Goal: Information Seeking & Learning: Learn about a topic

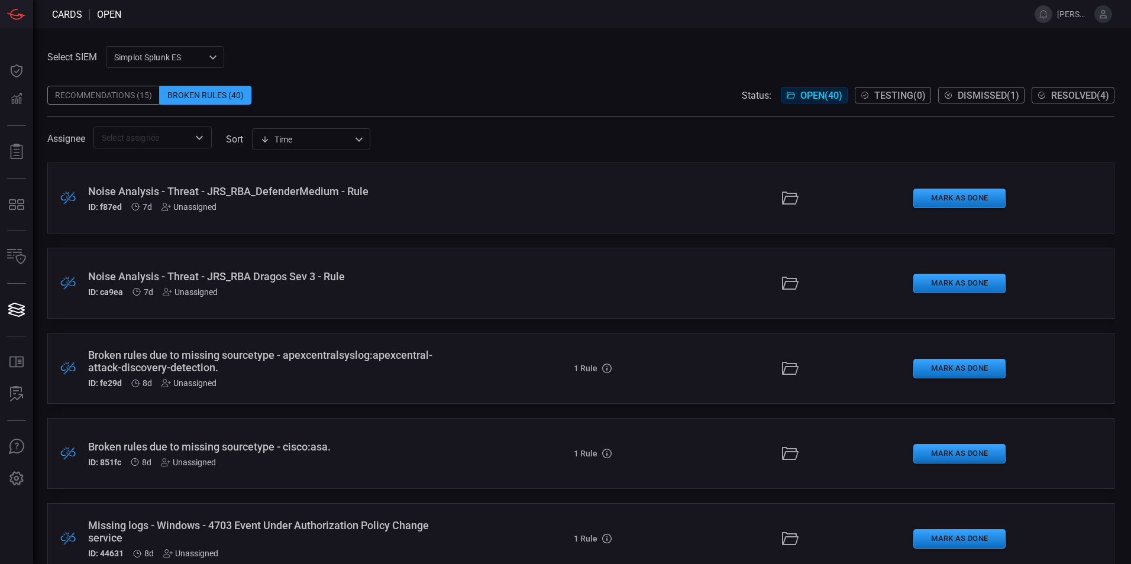
scroll to position [3006, 0]
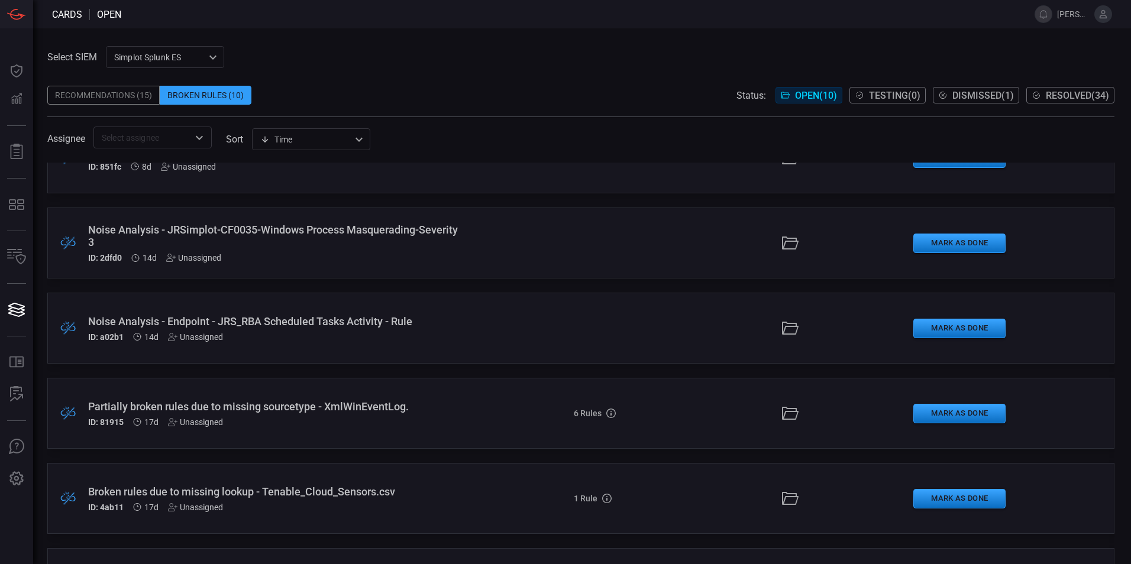
scroll to position [450, 0]
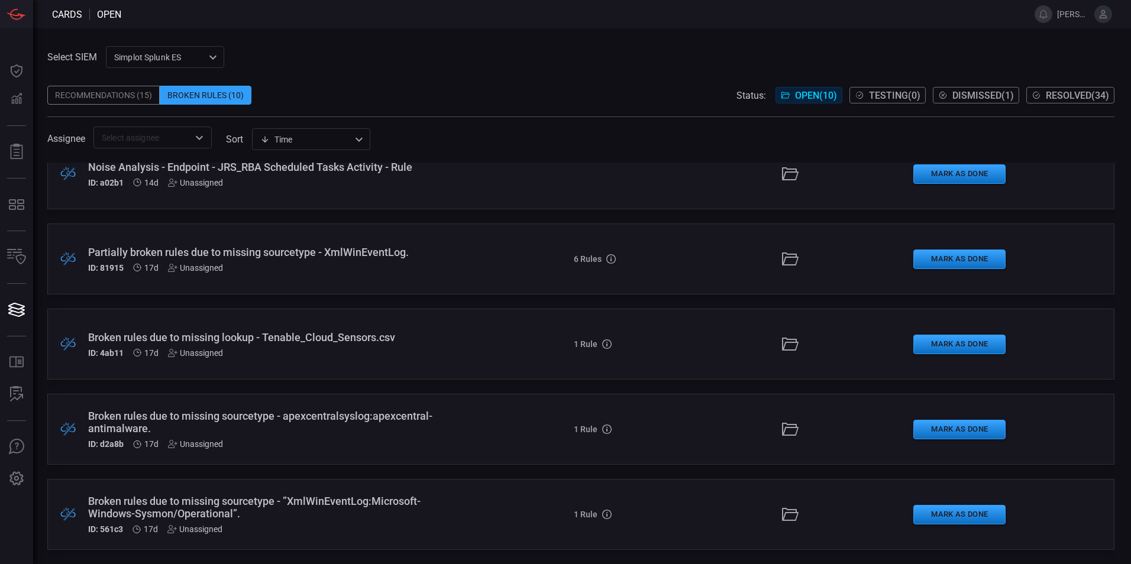
click at [272, 252] on div "Partially broken rules due to missing sourcetype - XmlWinEventLog." at bounding box center [274, 252] width 373 height 12
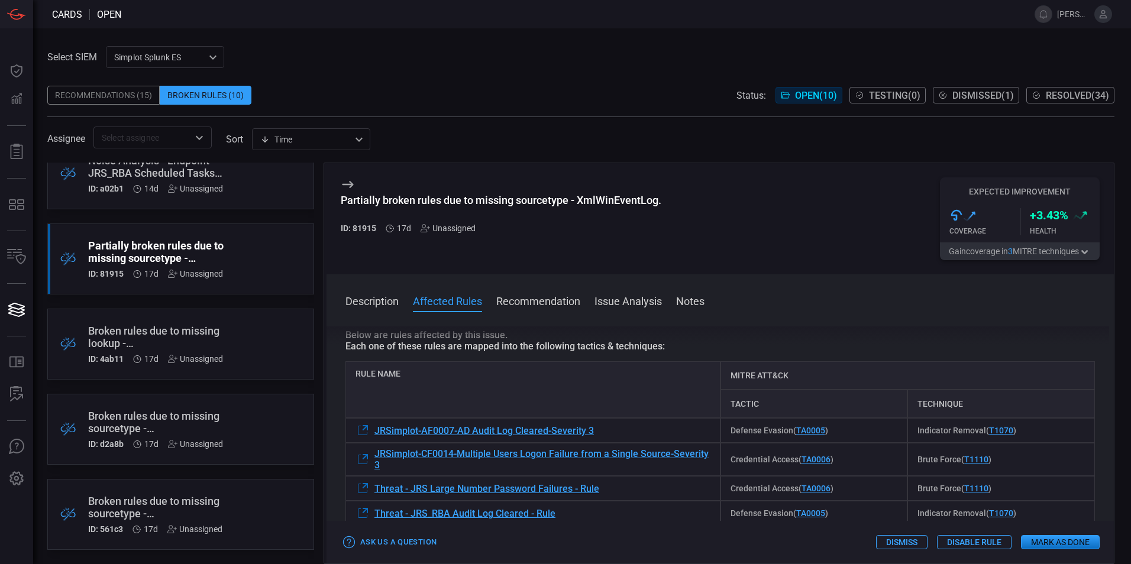
scroll to position [177, 0]
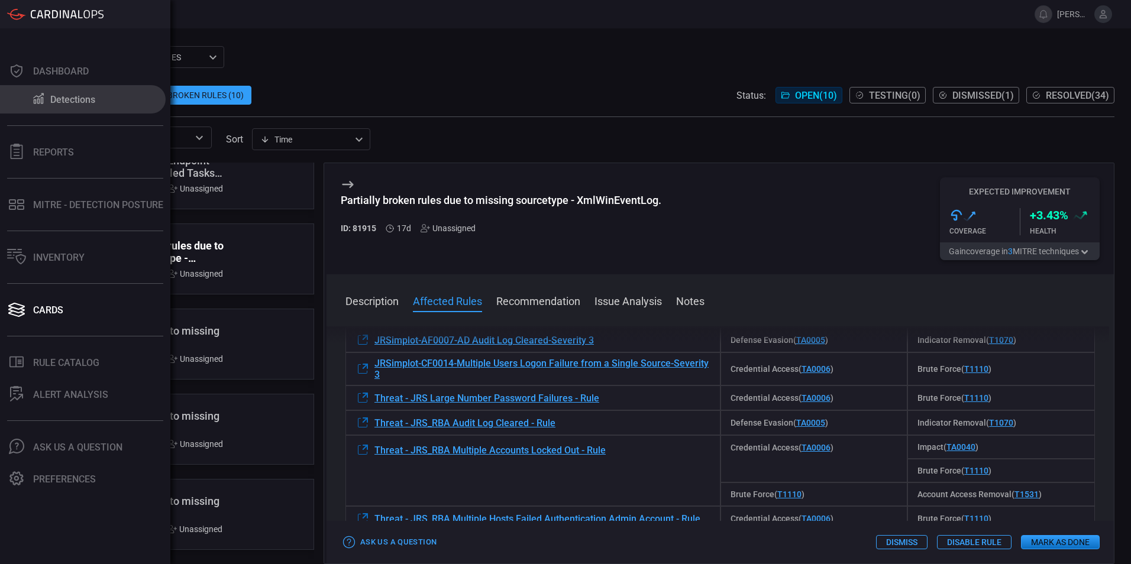
click at [44, 97] on icon at bounding box center [38, 98] width 14 height 12
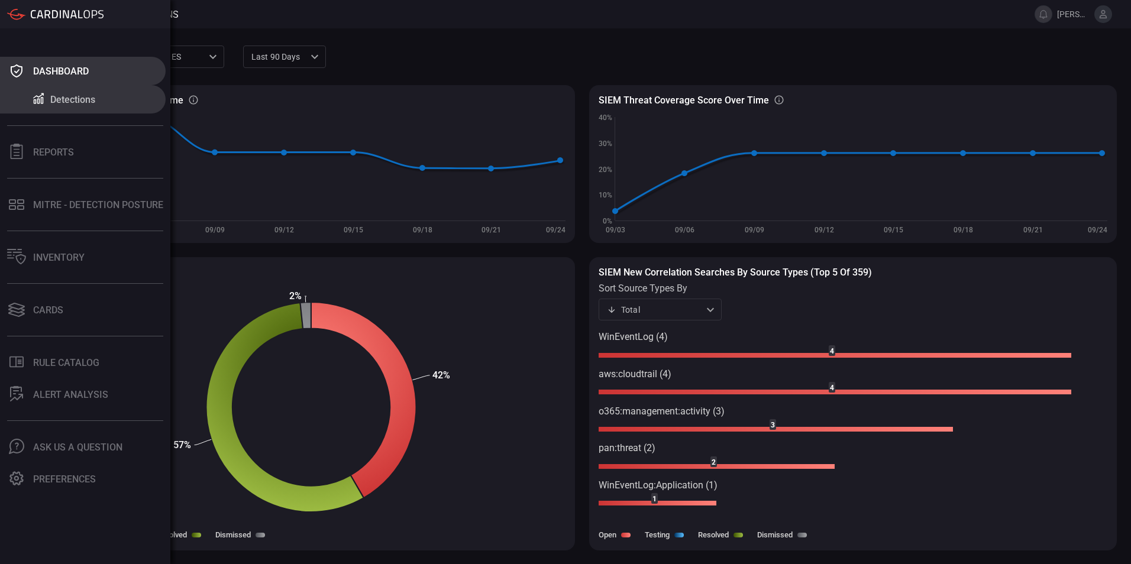
click at [49, 70] on div "Dashboard" at bounding box center [61, 71] width 56 height 11
click at [56, 150] on div "Reports" at bounding box center [53, 152] width 41 height 11
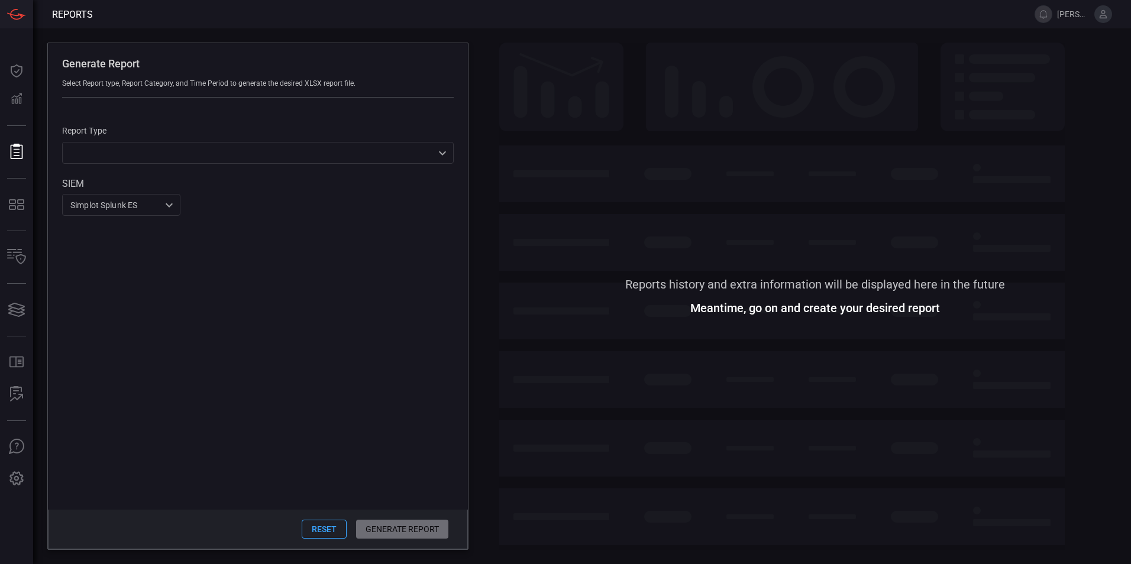
click at [135, 159] on div "​ ​" at bounding box center [258, 153] width 392 height 22
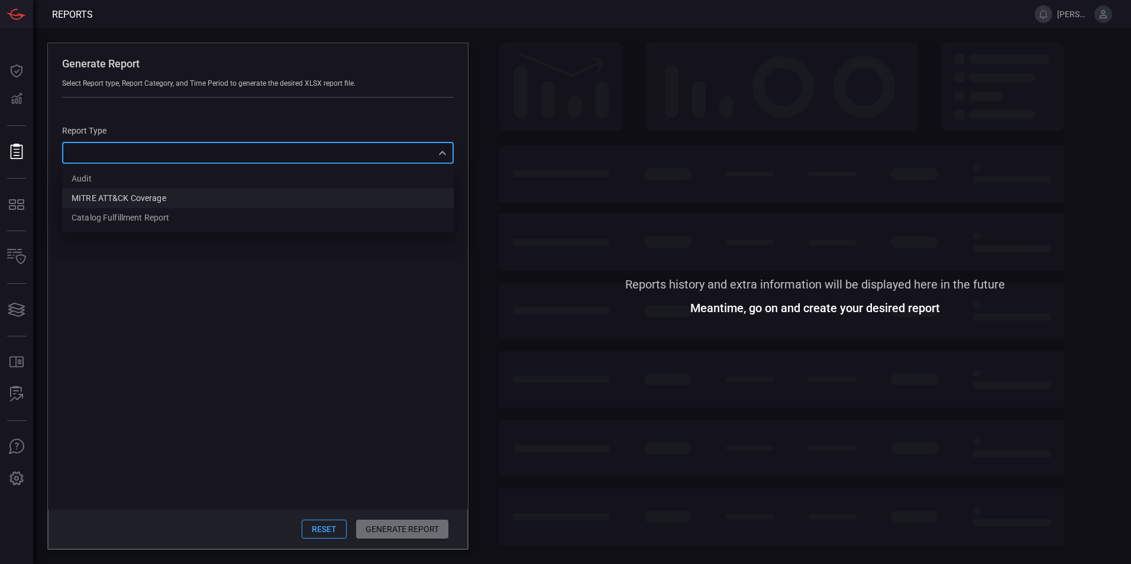
click at [123, 197] on div "MITRE ATT&CK Coverage" at bounding box center [119, 198] width 95 height 12
type input "mitreCoverage"
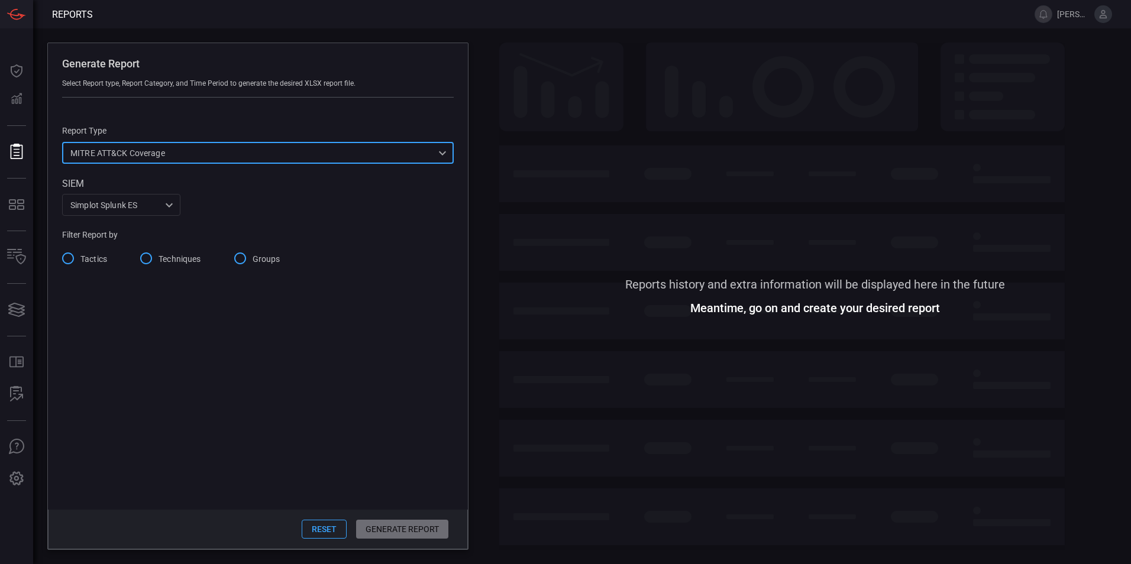
click at [71, 259] on input "Tactics" at bounding box center [68, 258] width 25 height 25
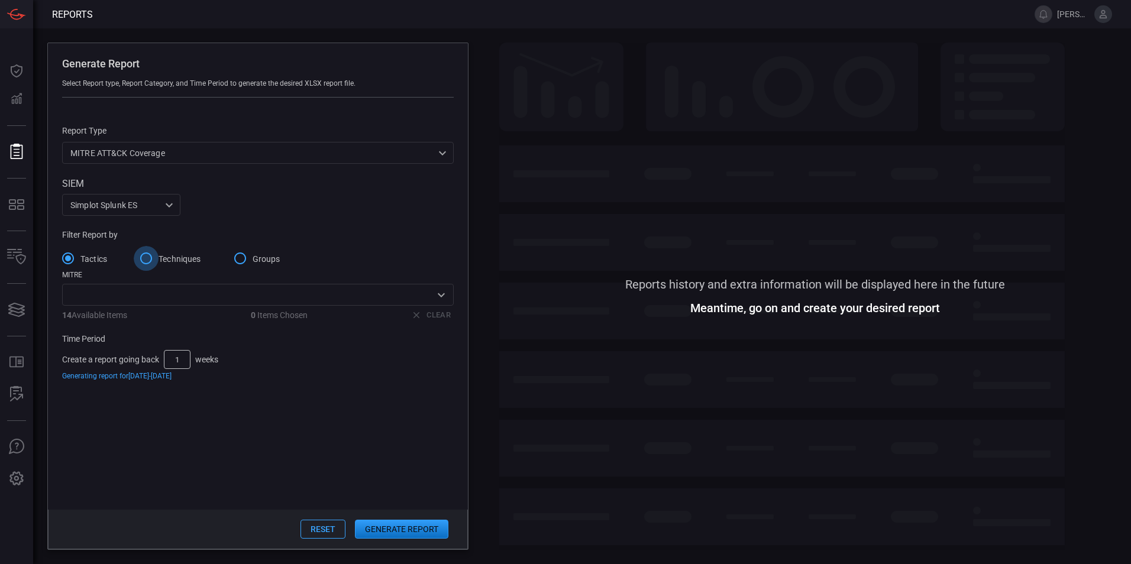
click at [146, 263] on input "Techniques" at bounding box center [146, 258] width 25 height 25
click at [244, 264] on input "Groups" at bounding box center [240, 258] width 25 height 25
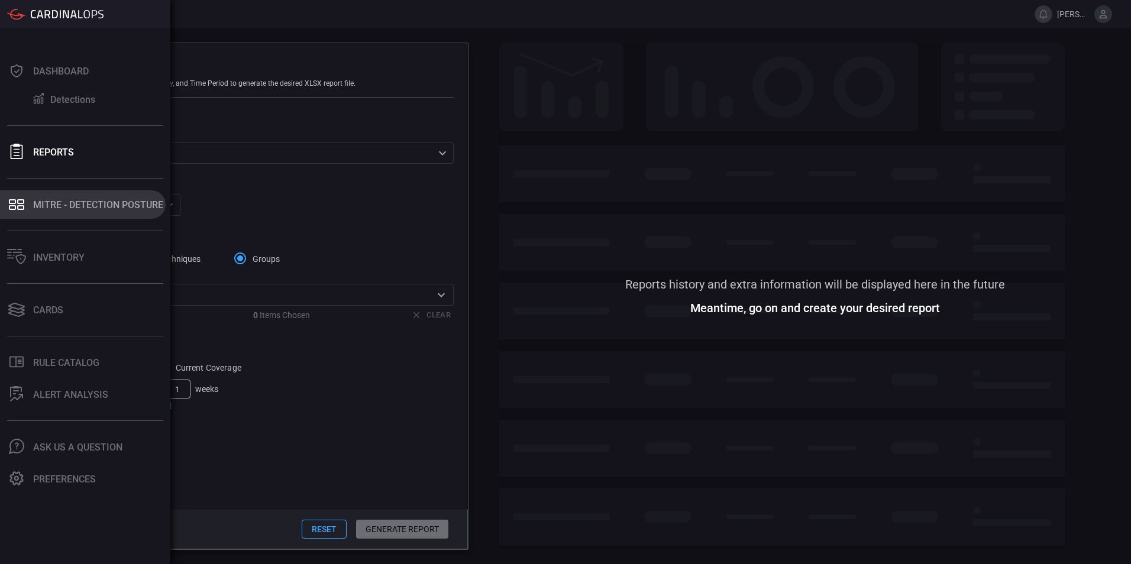
click at [88, 203] on div "MITRE - Detection Posture" at bounding box center [98, 204] width 130 height 11
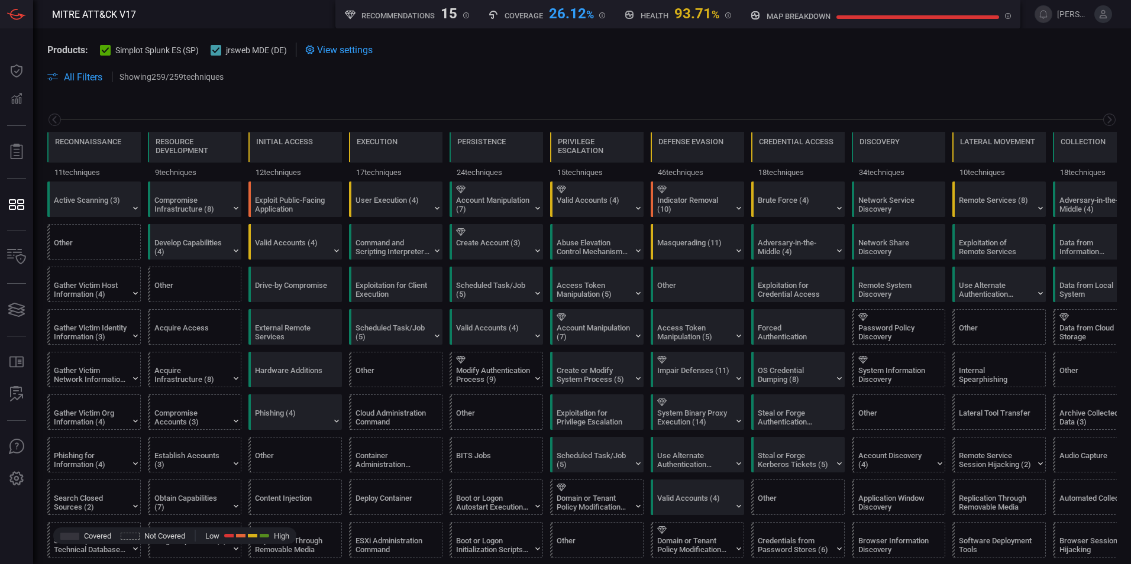
scroll to position [0, 155]
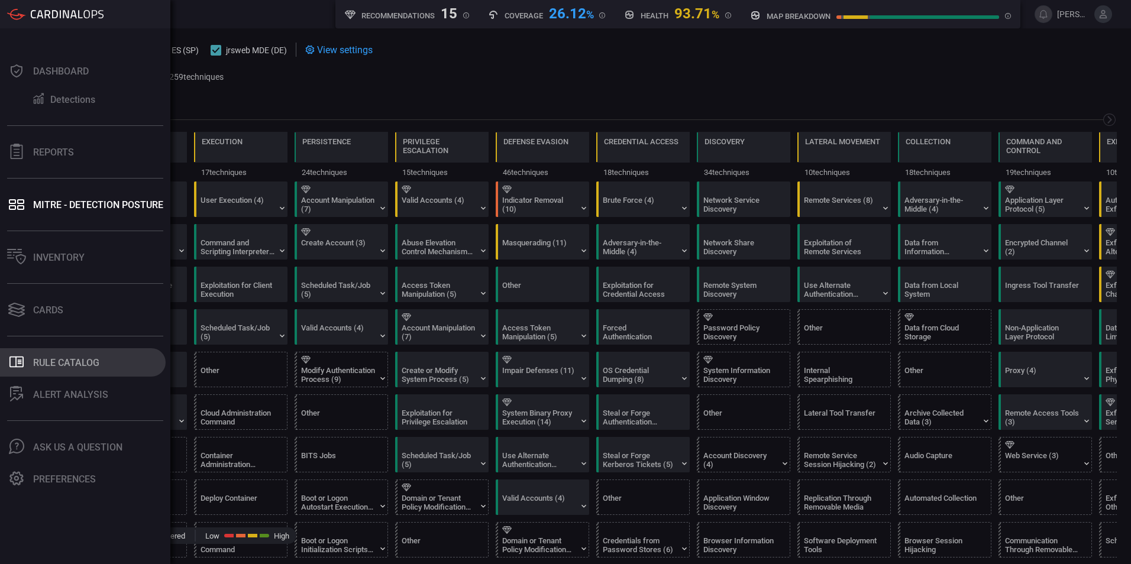
click at [79, 367] on div "Rule Catalog" at bounding box center [66, 362] width 66 height 11
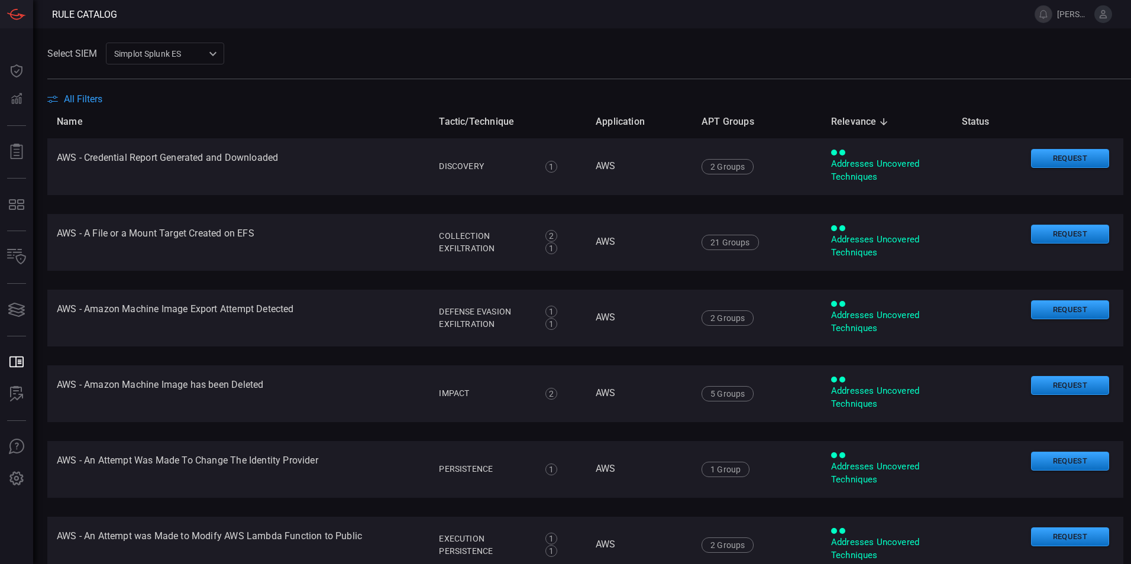
click at [75, 95] on span "All Filters" at bounding box center [83, 98] width 38 height 11
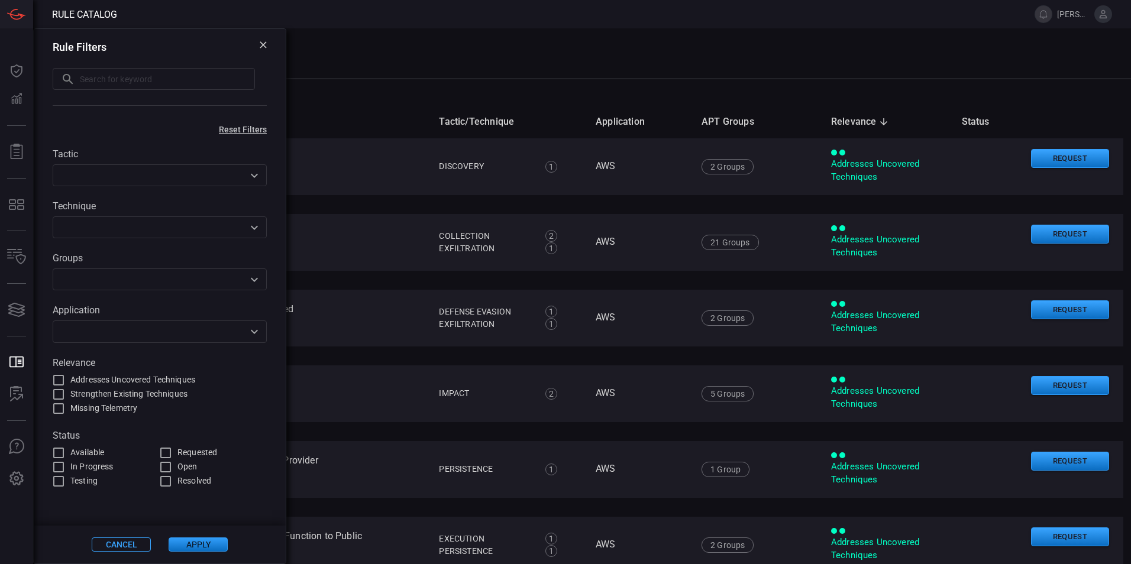
click at [128, 81] on input "text" at bounding box center [167, 79] width 175 height 22
type input "adobe"
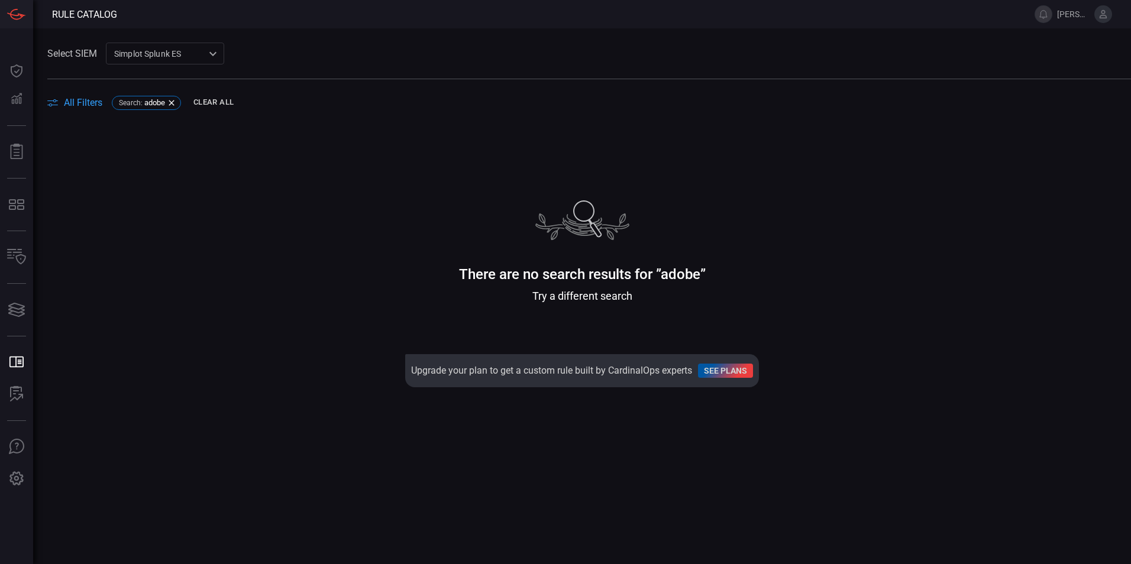
click at [353, 169] on main "Select SIEM Simplot Splunk ES 9280bf09-ba5f-4995-b6fb-90a154a1af4e ​ All Filter…" at bounding box center [565, 296] width 1131 height 536
click at [174, 100] on icon at bounding box center [171, 102] width 9 height 9
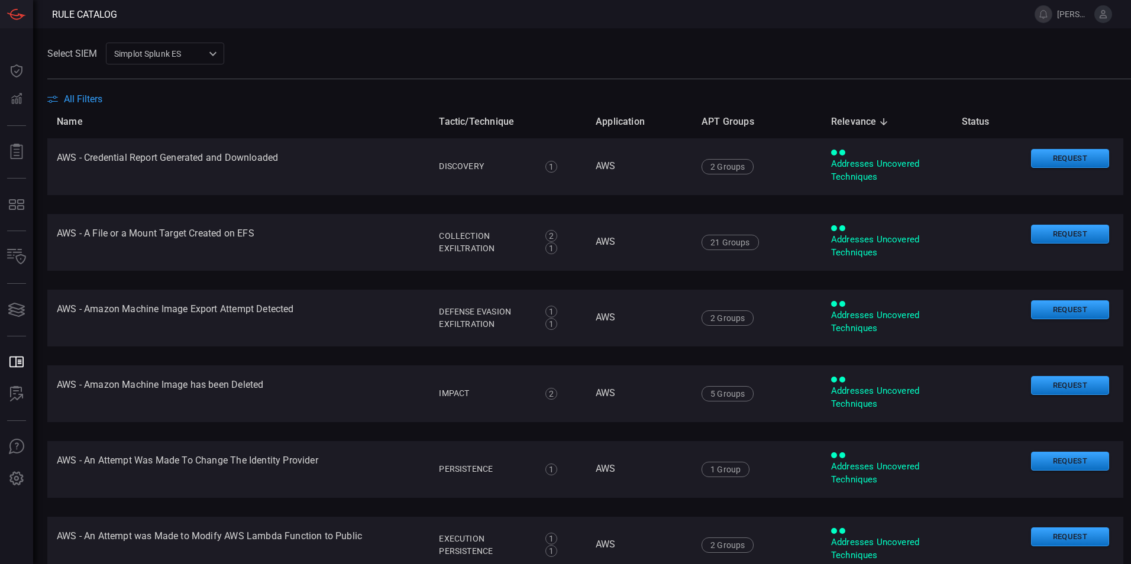
click at [73, 94] on span "All Filters" at bounding box center [83, 98] width 38 height 11
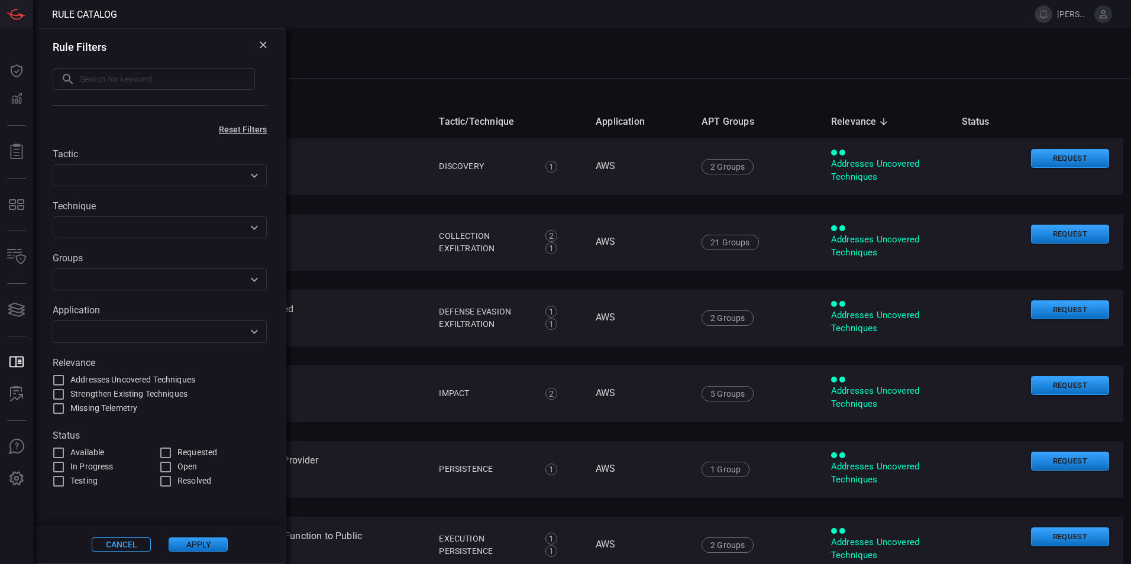
click at [139, 78] on input "text" at bounding box center [167, 79] width 175 height 22
type input "beyond"
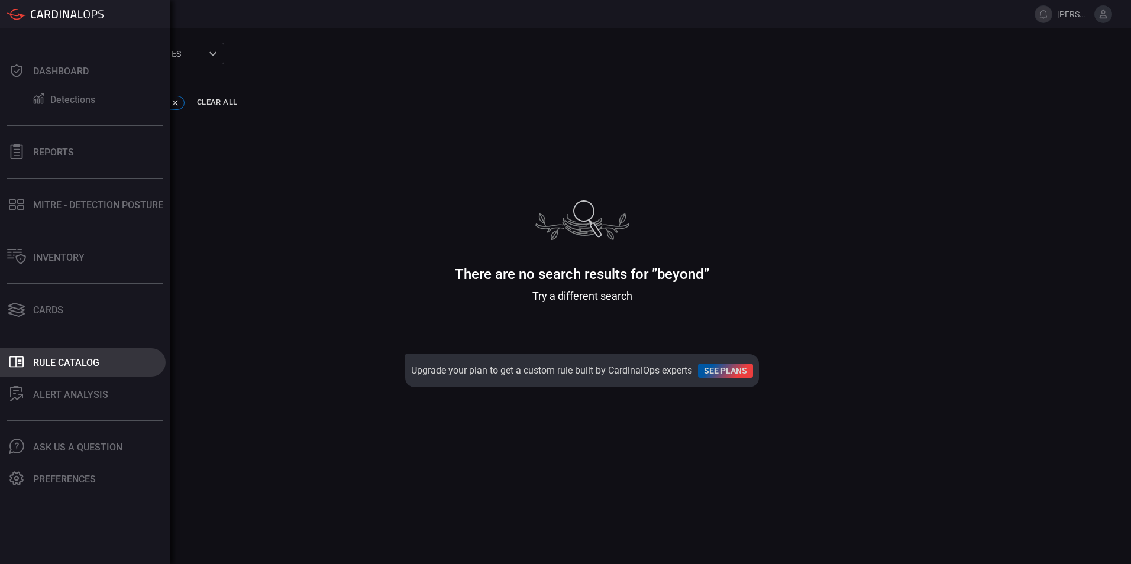
click at [54, 365] on div "Rule Catalog" at bounding box center [66, 362] width 66 height 11
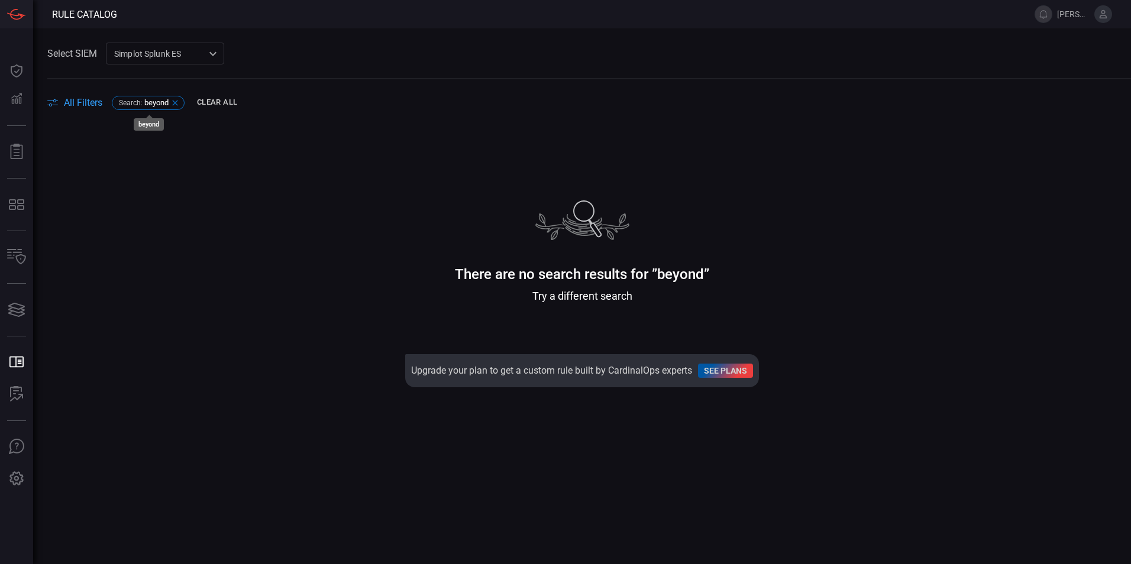
click at [173, 105] on icon at bounding box center [174, 102] width 9 height 9
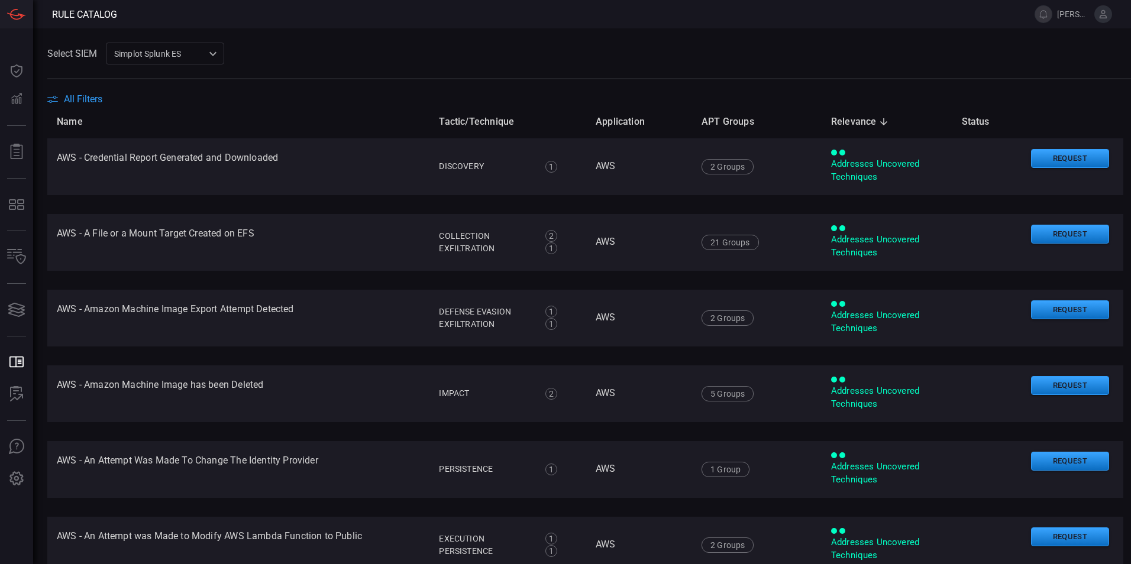
click at [88, 97] on span "All Filters" at bounding box center [83, 98] width 38 height 11
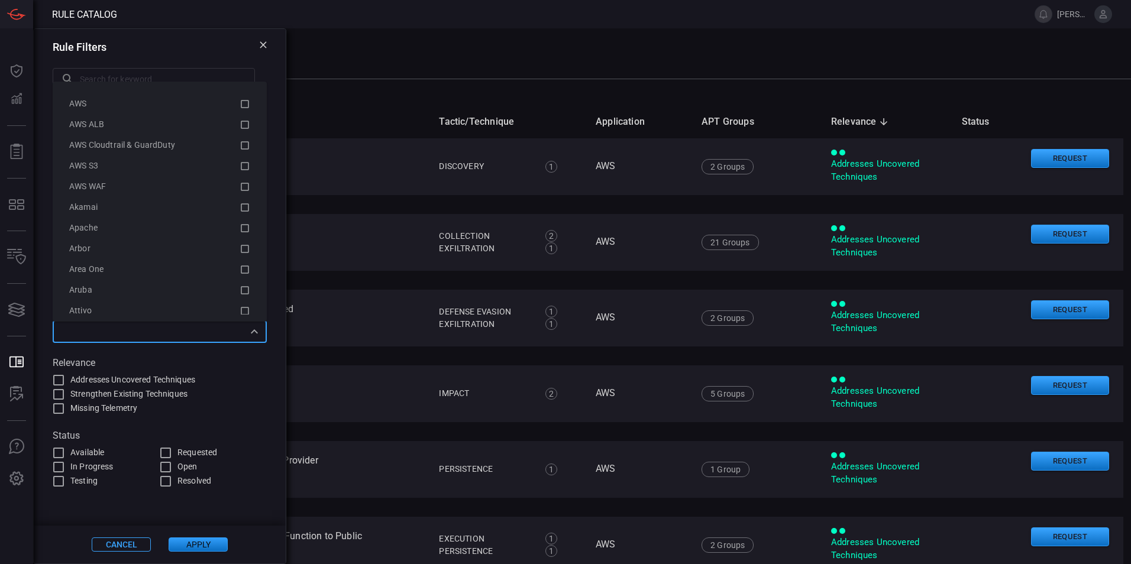
click at [173, 338] on input "text" at bounding box center [150, 331] width 188 height 15
click at [93, 300] on span "Zscaler" at bounding box center [82, 299] width 27 height 9
click at [204, 546] on button "Apply" at bounding box center [198, 545] width 59 height 14
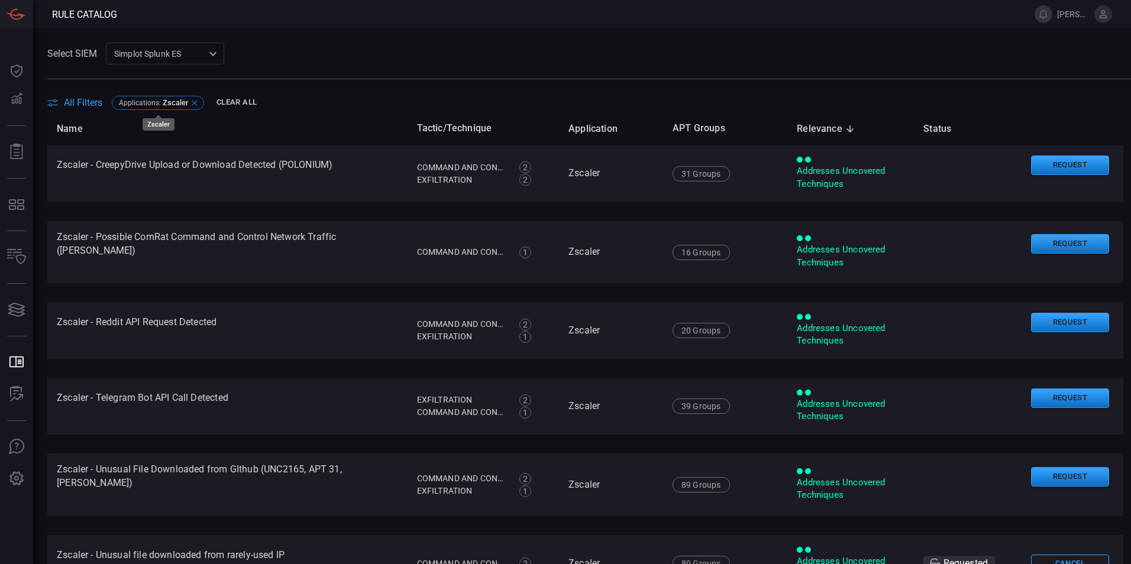
click at [192, 104] on icon at bounding box center [194, 102] width 9 height 9
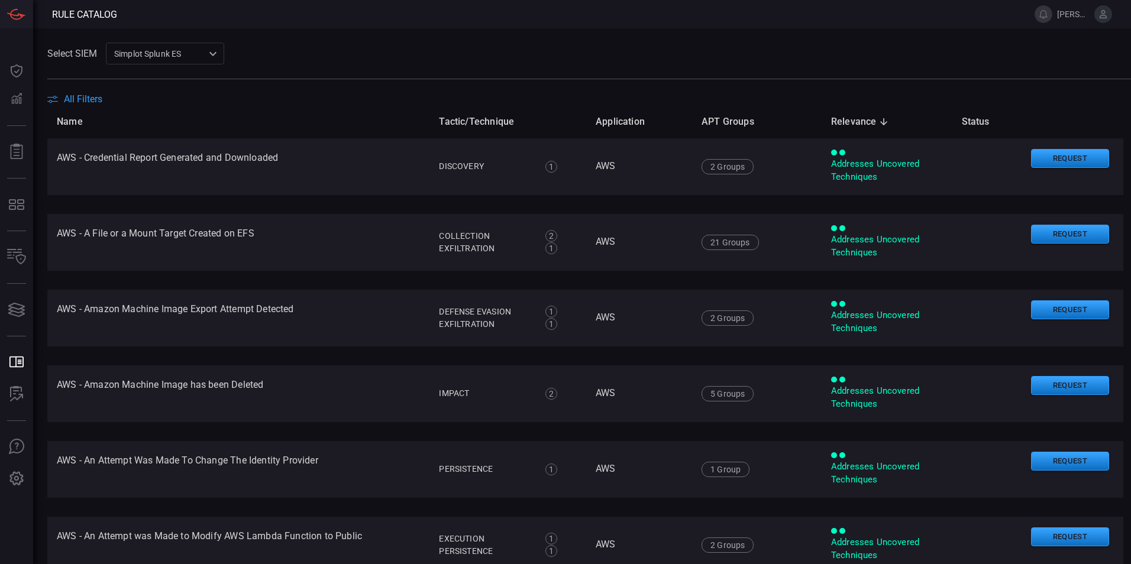
click at [76, 94] on span "All Filters" at bounding box center [83, 98] width 38 height 11
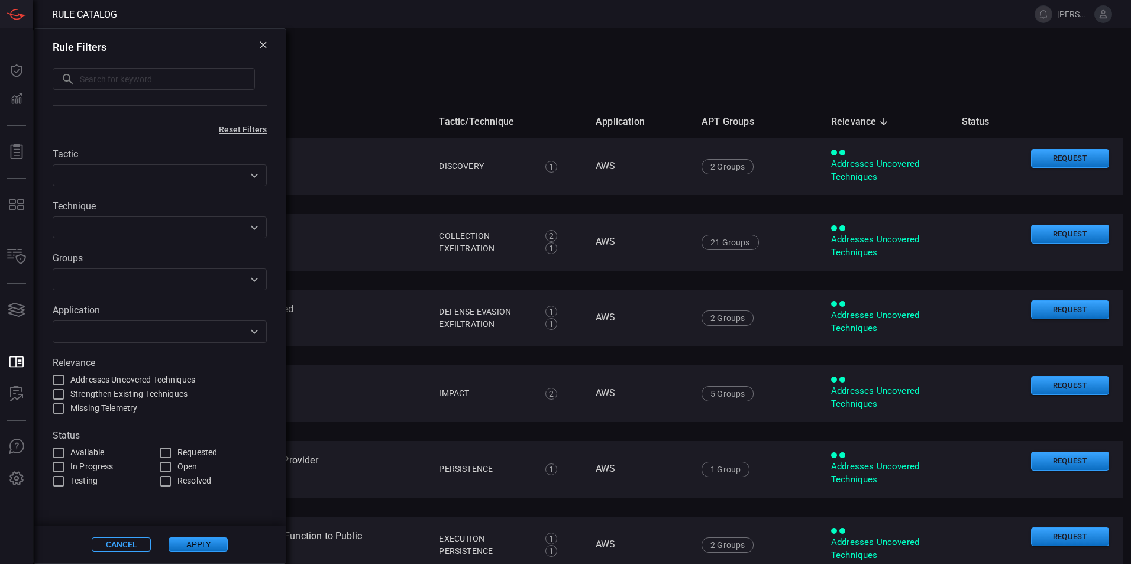
click at [222, 329] on input "text" at bounding box center [150, 331] width 188 height 15
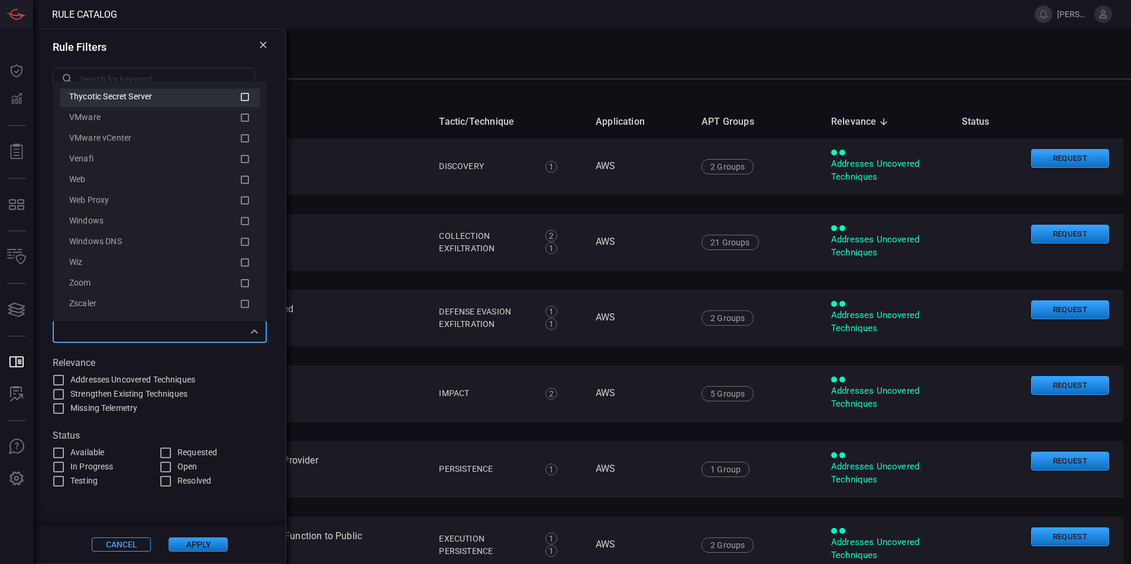
scroll to position [2330, 0]
click at [240, 135] on icon at bounding box center [245, 134] width 11 height 14
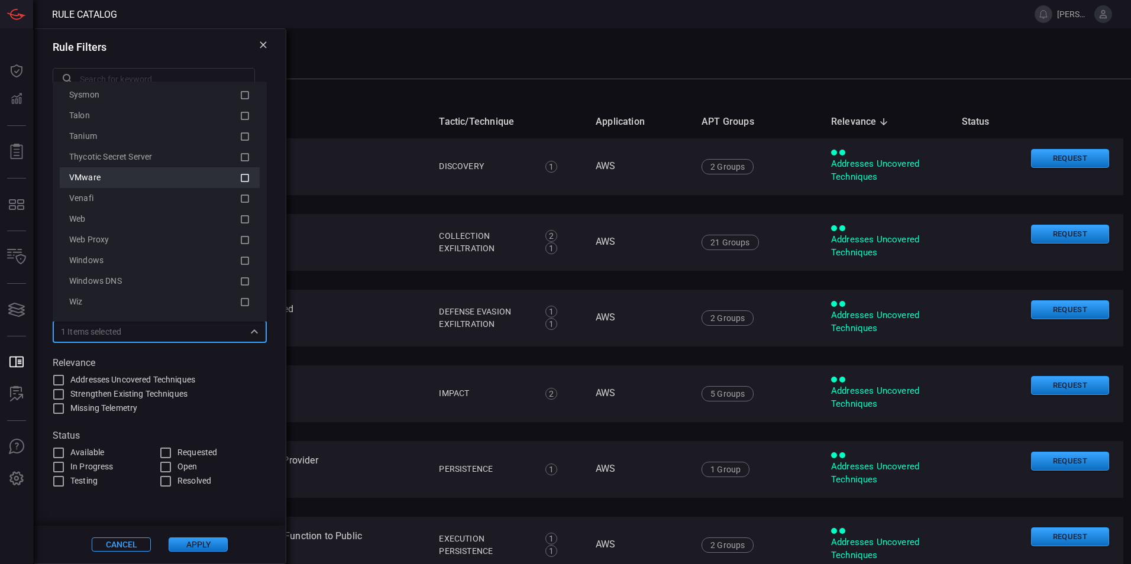
scroll to position [2271, 0]
click at [241, 194] on icon at bounding box center [245, 193] width 11 height 14
click at [197, 546] on button "Apply" at bounding box center [198, 545] width 59 height 14
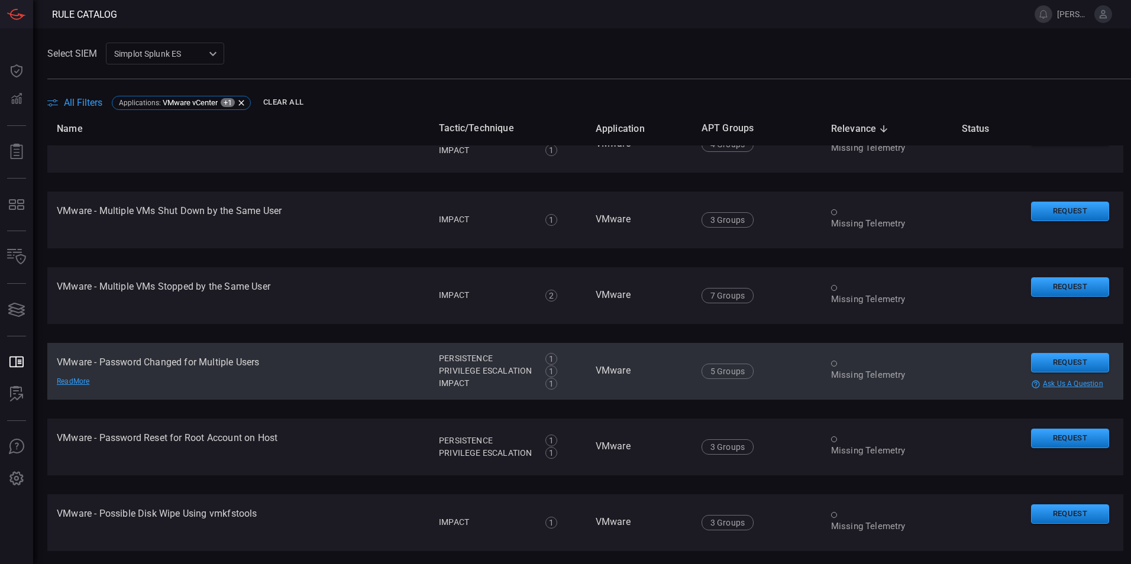
scroll to position [1124, 0]
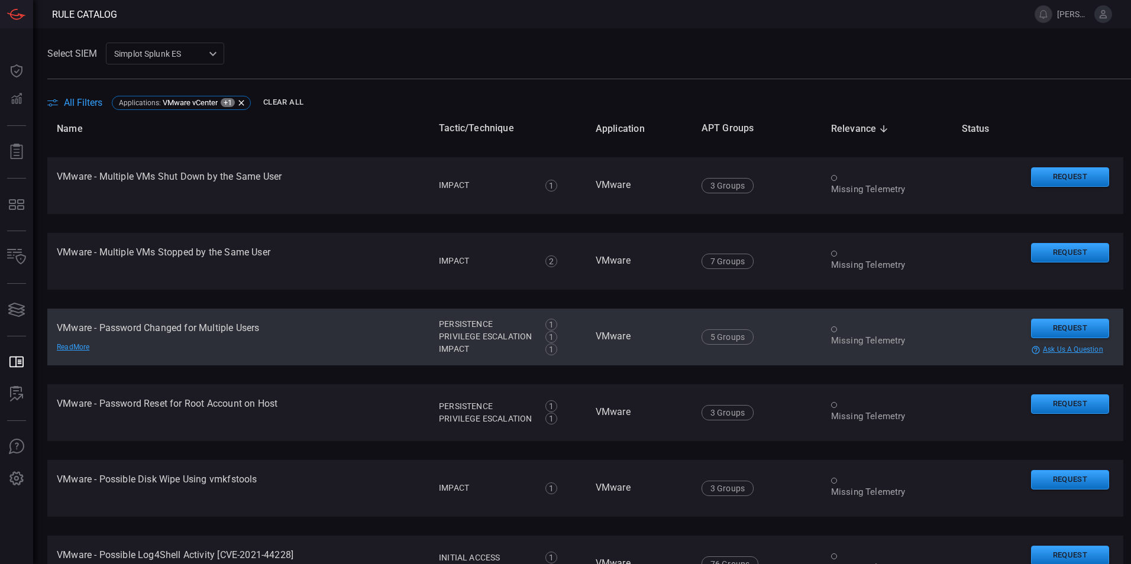
click at [842, 339] on div "Missing Telemetry" at bounding box center [887, 341] width 112 height 12
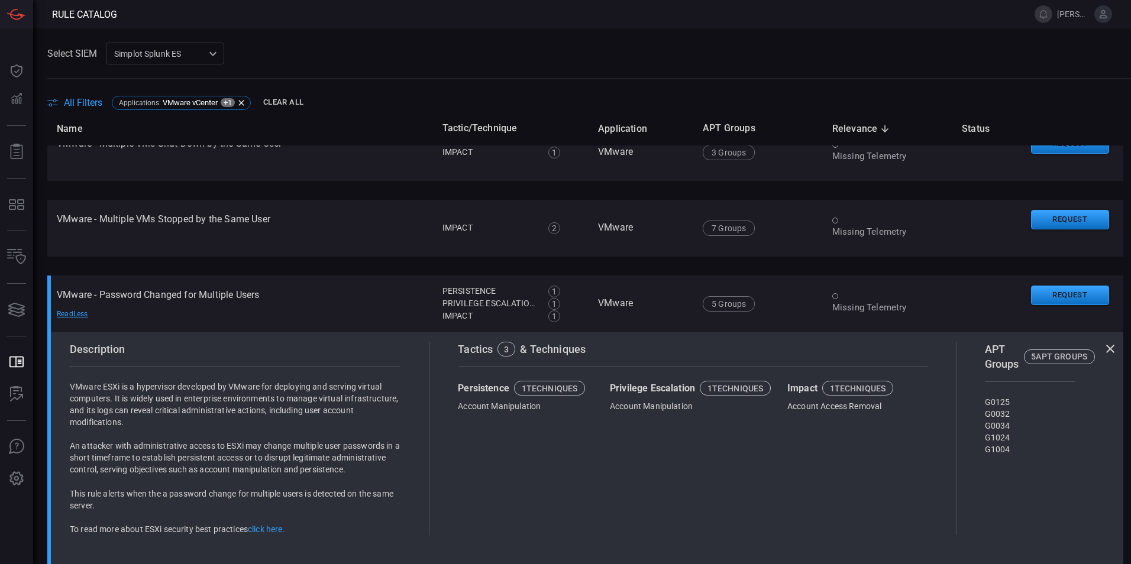
scroll to position [1242, 0]
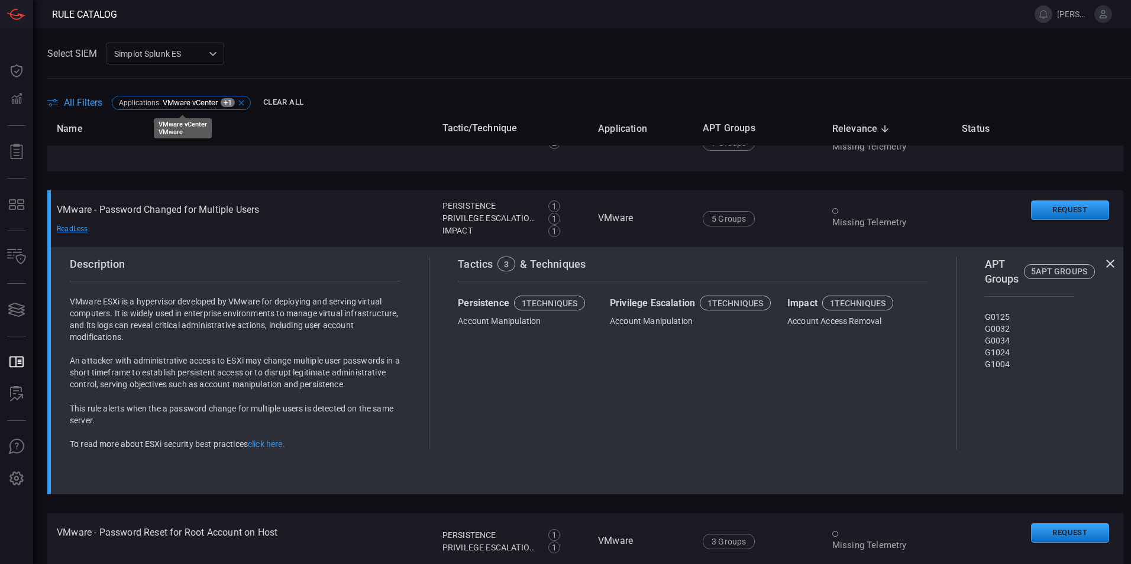
click at [240, 102] on icon at bounding box center [241, 102] width 9 height 9
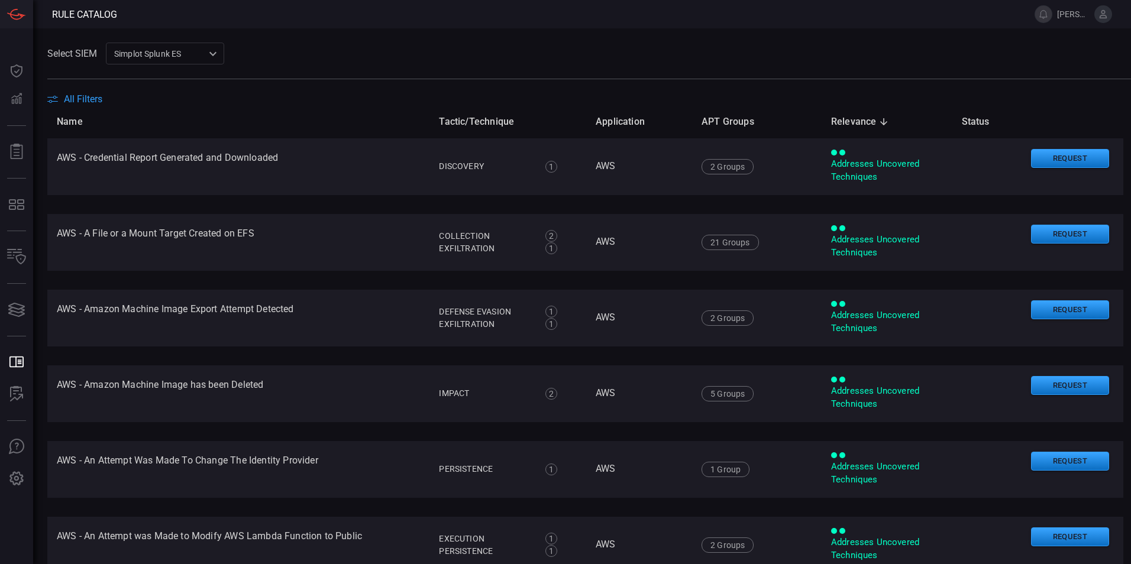
click at [70, 97] on span "All Filters" at bounding box center [83, 98] width 38 height 11
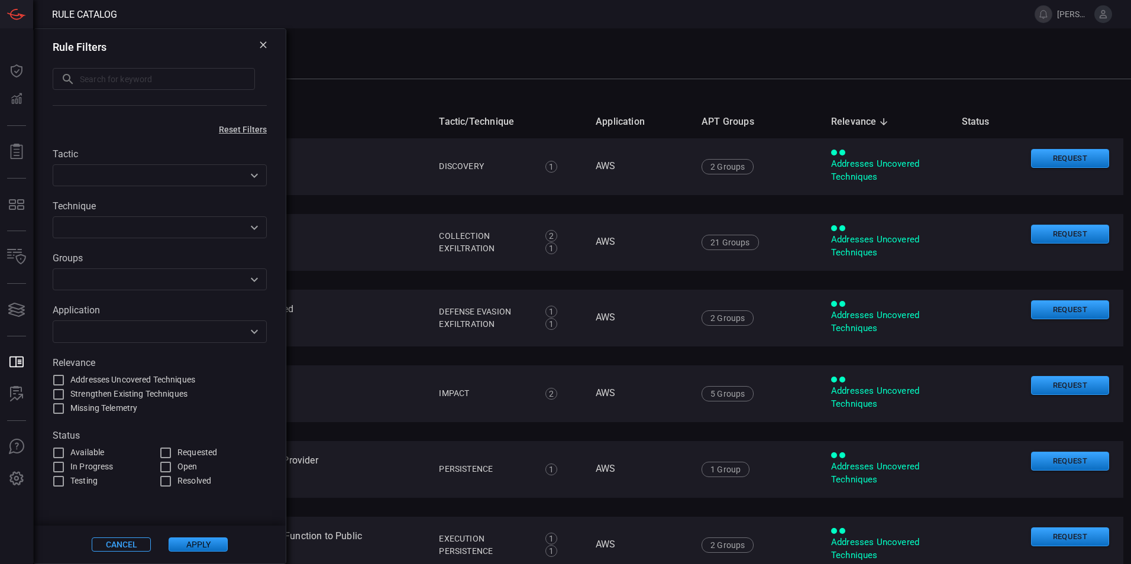
click at [133, 76] on input "text" at bounding box center [167, 79] width 175 height 22
click at [136, 334] on input "text" at bounding box center [150, 331] width 188 height 15
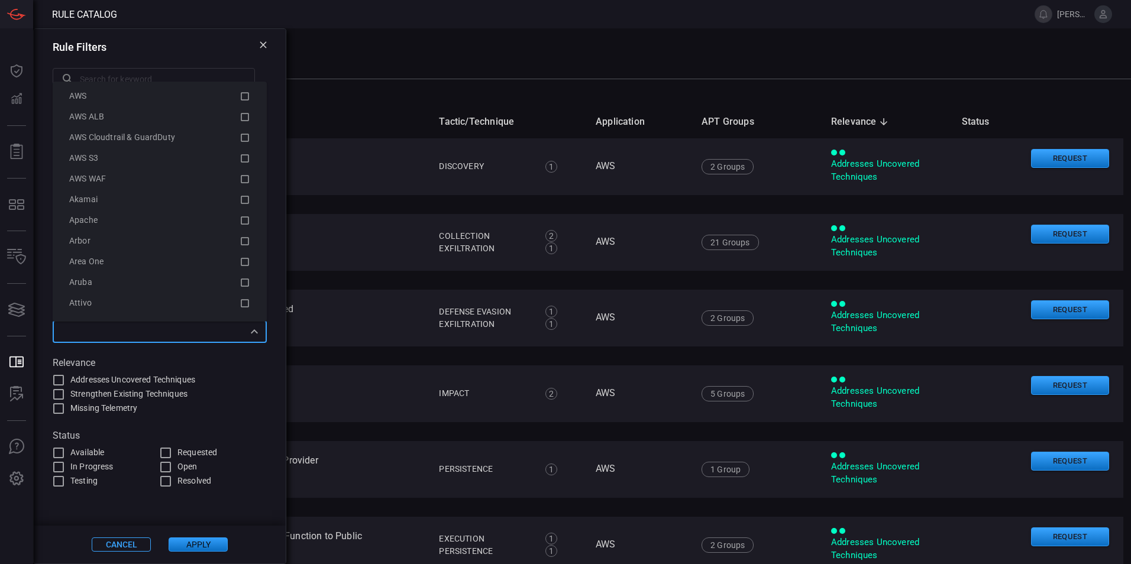
scroll to position [0, 0]
click at [267, 44] on div "Rule Filters ​ ​" at bounding box center [160, 74] width 252 height 91
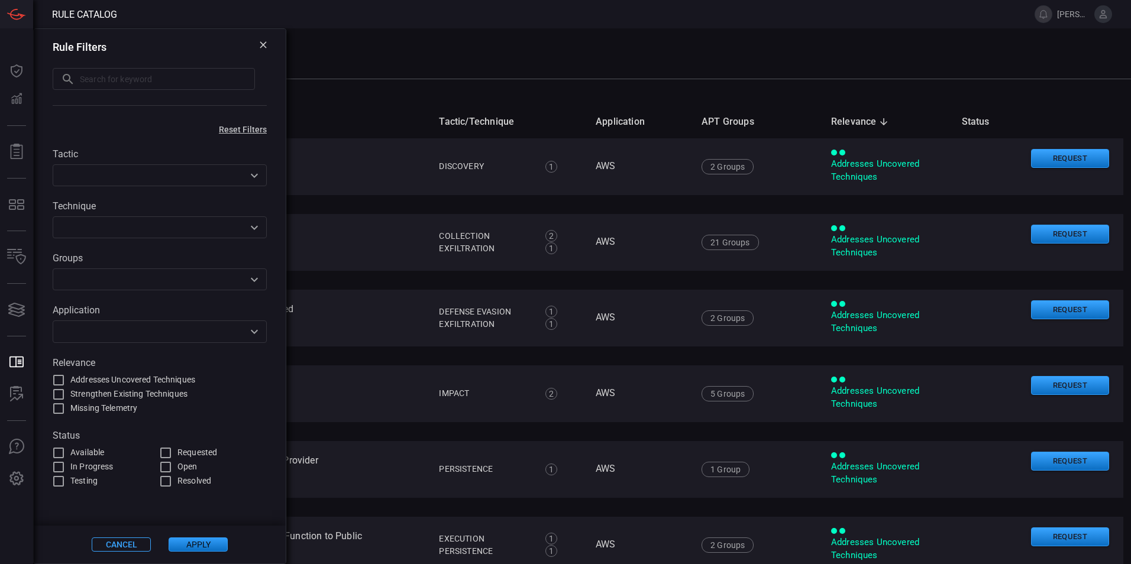
click at [264, 46] on icon at bounding box center [263, 44] width 7 height 7
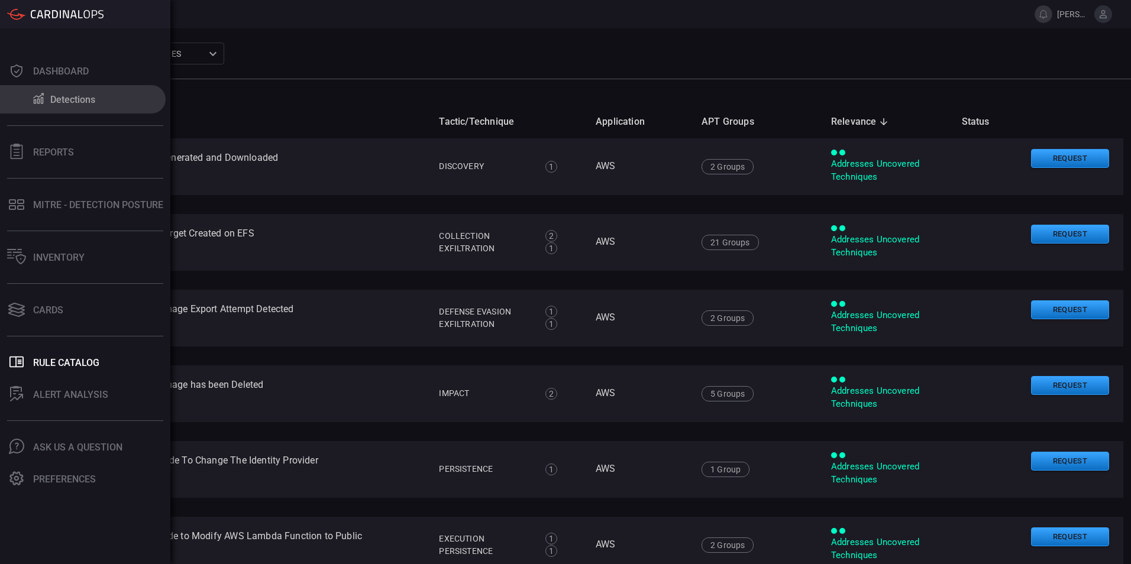
click at [73, 98] on div "Detections" at bounding box center [72, 99] width 45 height 11
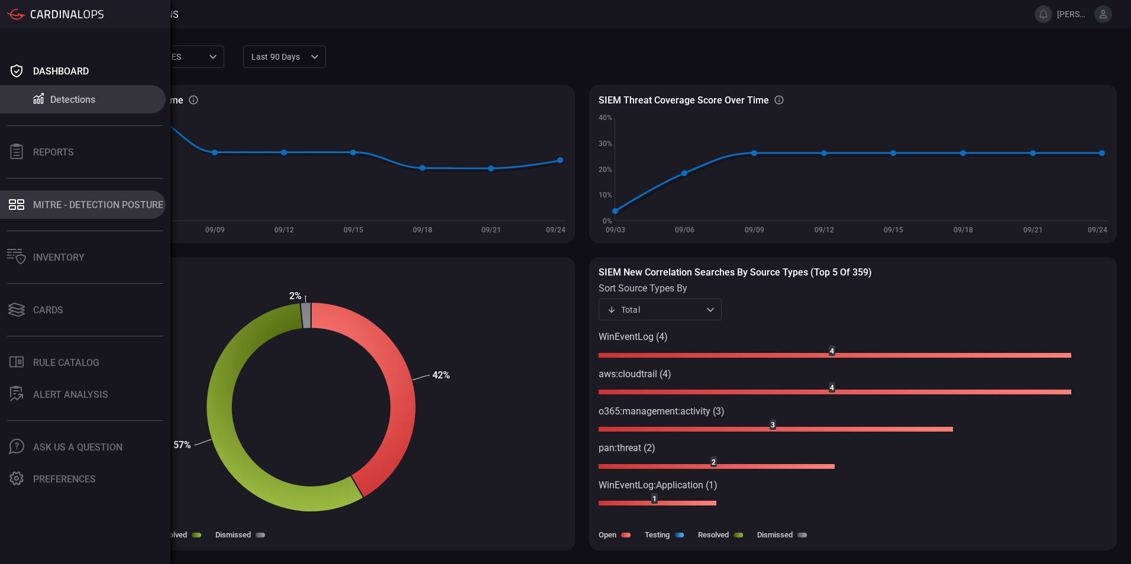
click at [62, 209] on div "MITRE - Detection Posture" at bounding box center [98, 204] width 130 height 11
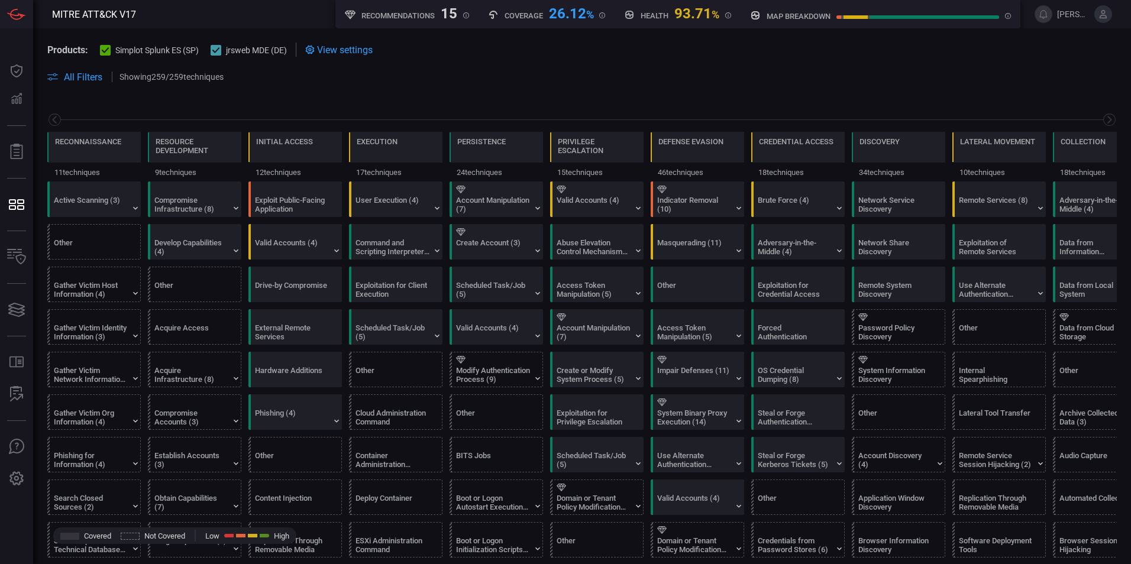
scroll to position [0, 155]
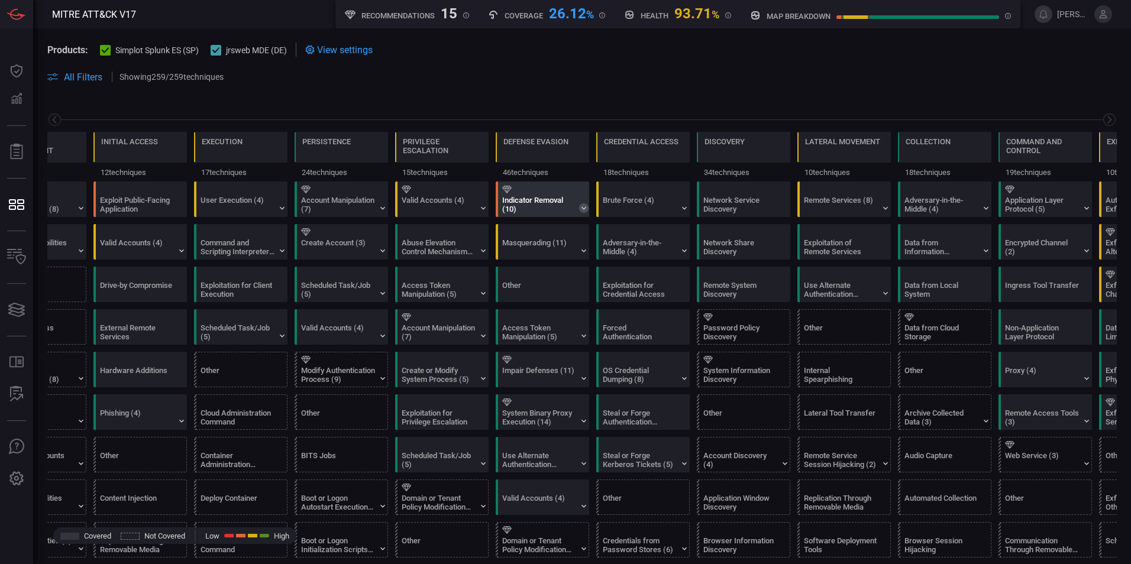
click at [583, 208] on icon at bounding box center [583, 208] width 5 height 3
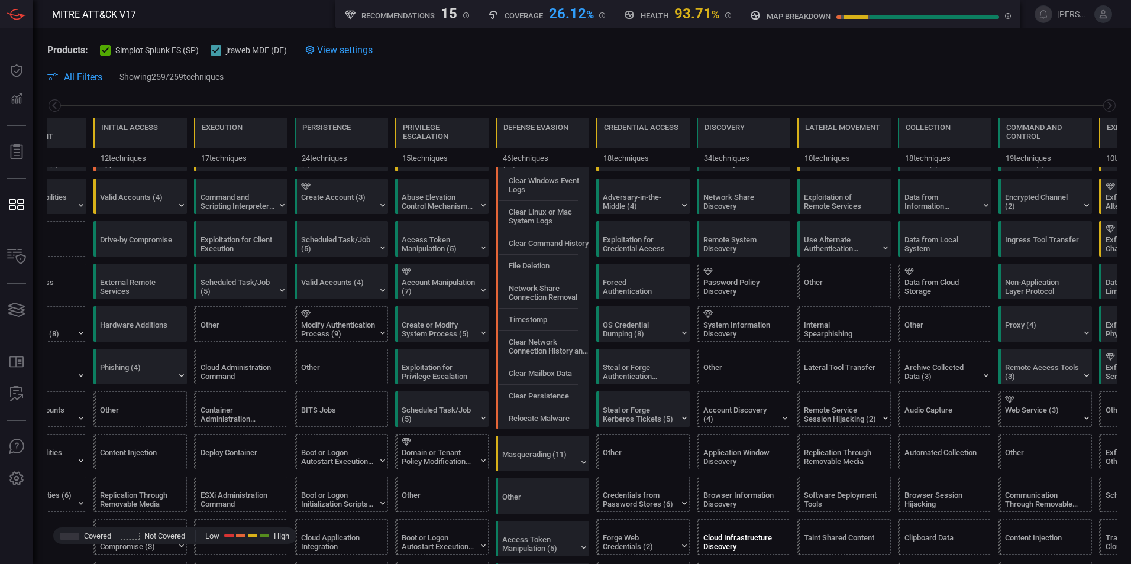
scroll to position [0, 0]
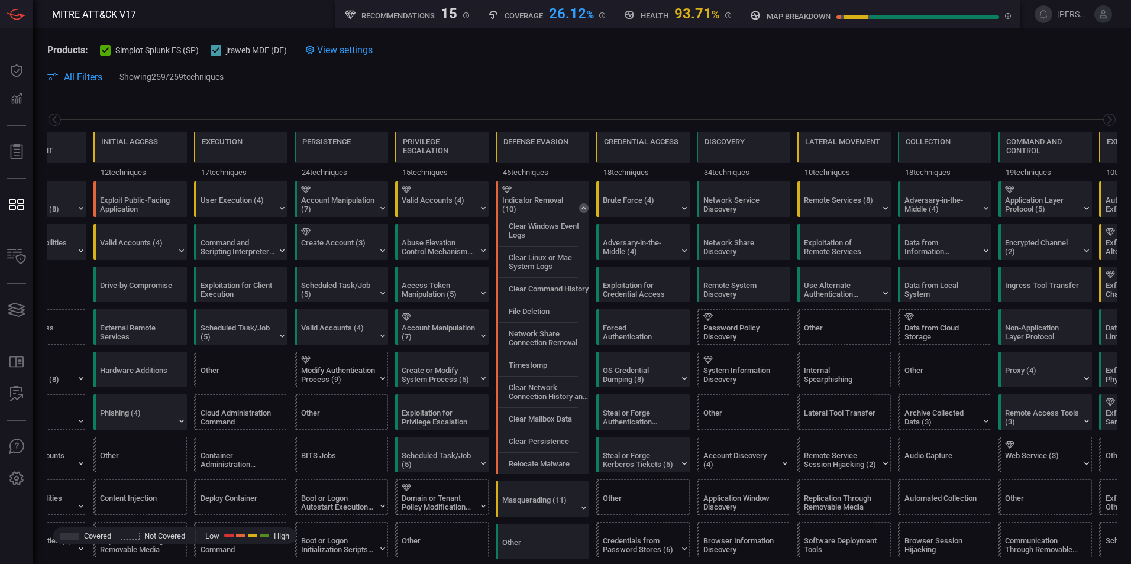
click at [82, 75] on span "All Filters" at bounding box center [83, 77] width 38 height 11
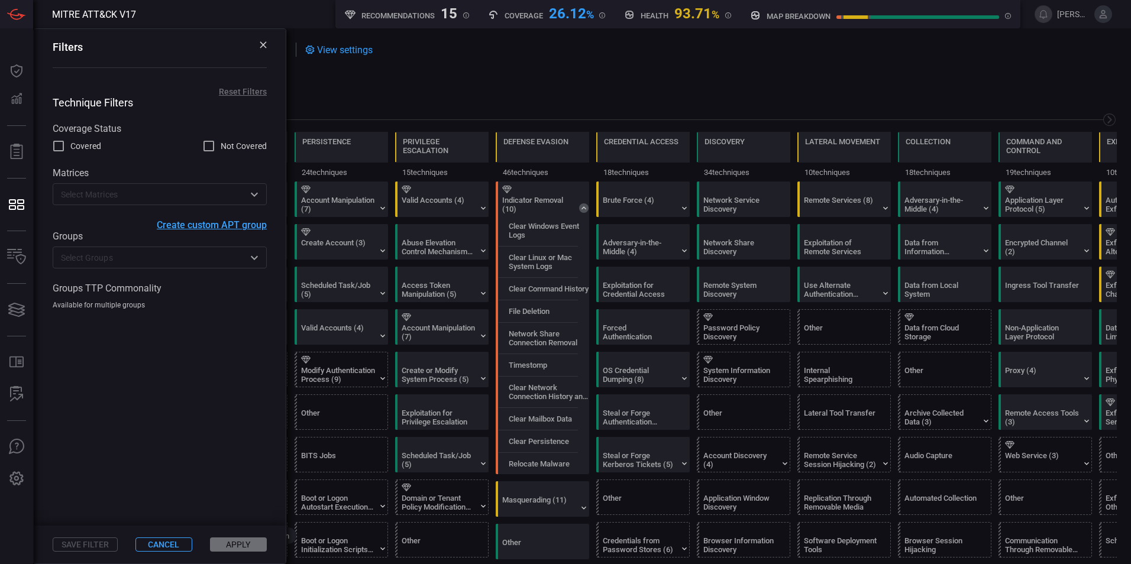
click at [365, 107] on div "Reconnaissance 11 techniques Resource Development 9 techniques Initial Access 1…" at bounding box center [582, 139] width 1098 height 83
click at [260, 44] on div "Filters" at bounding box center [160, 47] width 214 height 12
click at [272, 46] on div "Filters" at bounding box center [160, 55] width 252 height 53
drag, startPoint x: 266, startPoint y: 47, endPoint x: 270, endPoint y: 41, distance: 7.2
click at [269, 43] on div "Filters" at bounding box center [160, 55] width 252 height 53
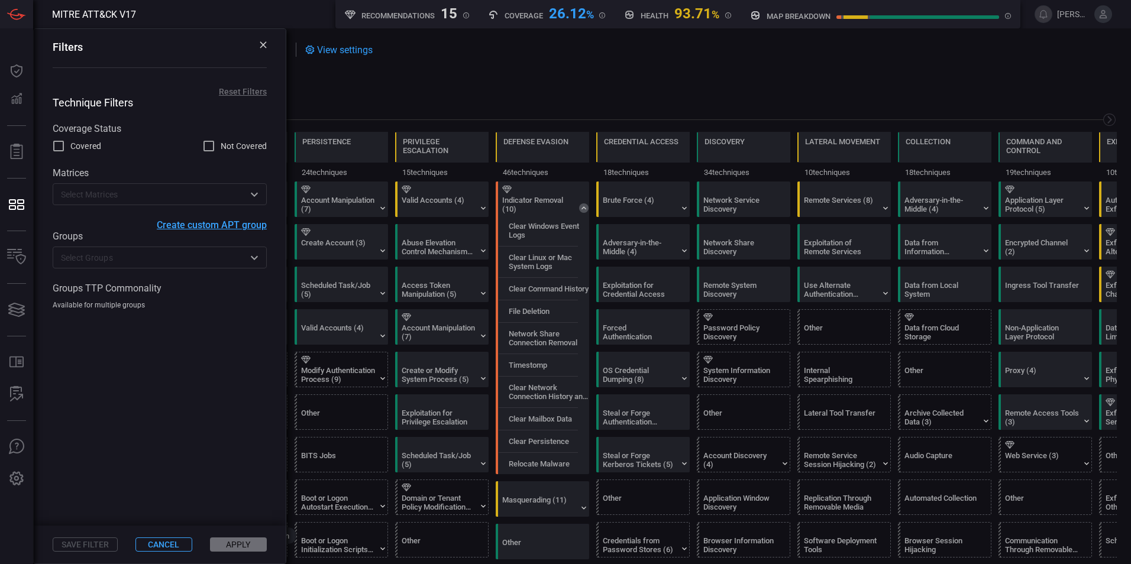
click at [270, 41] on div "Filters" at bounding box center [160, 55] width 252 height 53
click at [265, 44] on icon at bounding box center [263, 44] width 7 height 7
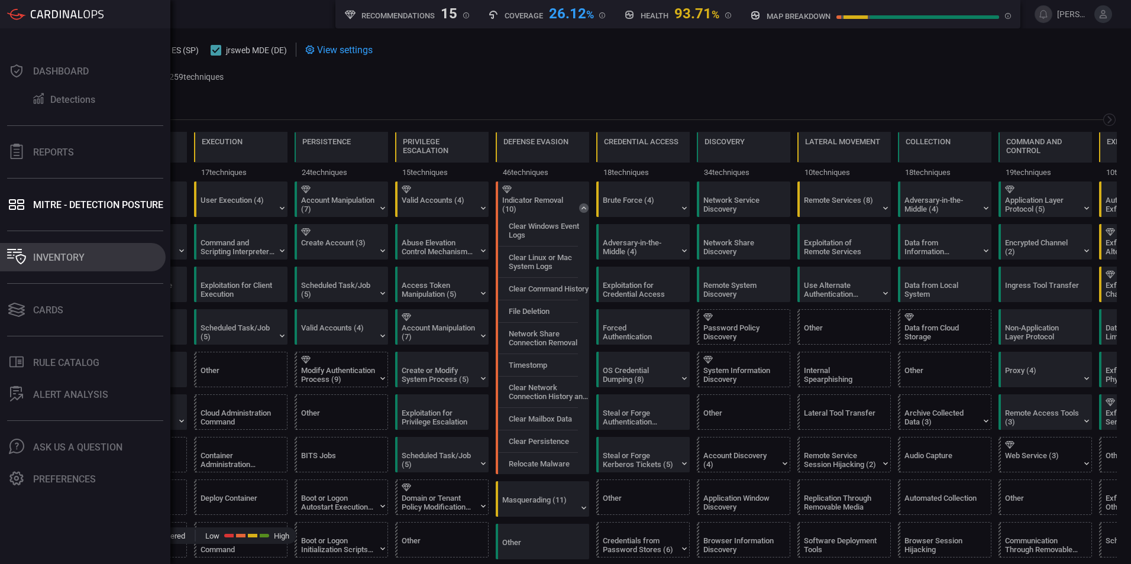
click at [58, 259] on div "Inventory" at bounding box center [58, 257] width 51 height 11
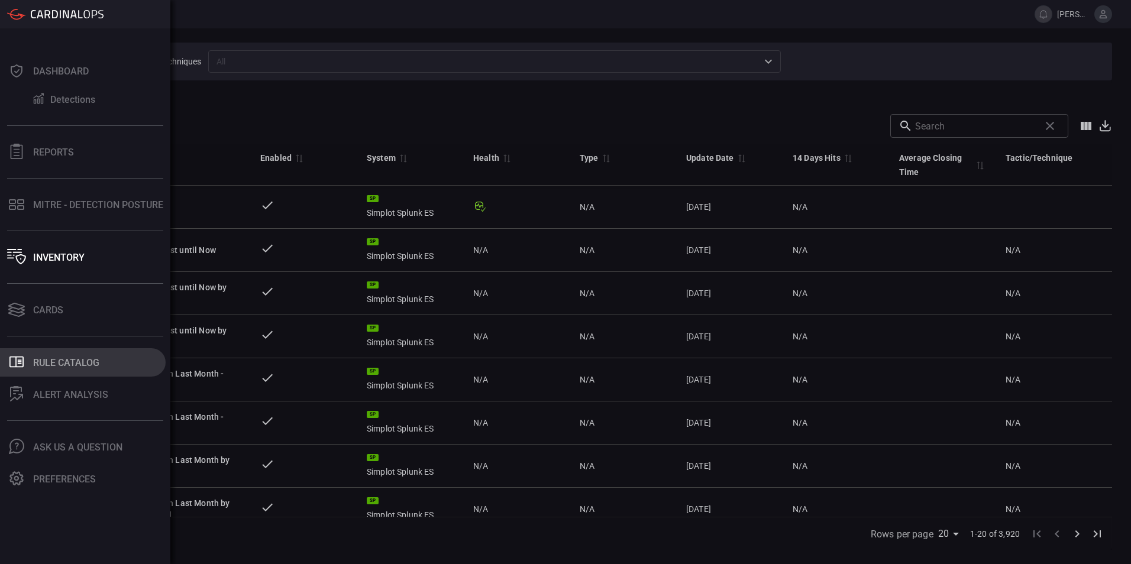
click at [66, 367] on div "Rule Catalog" at bounding box center [66, 362] width 66 height 11
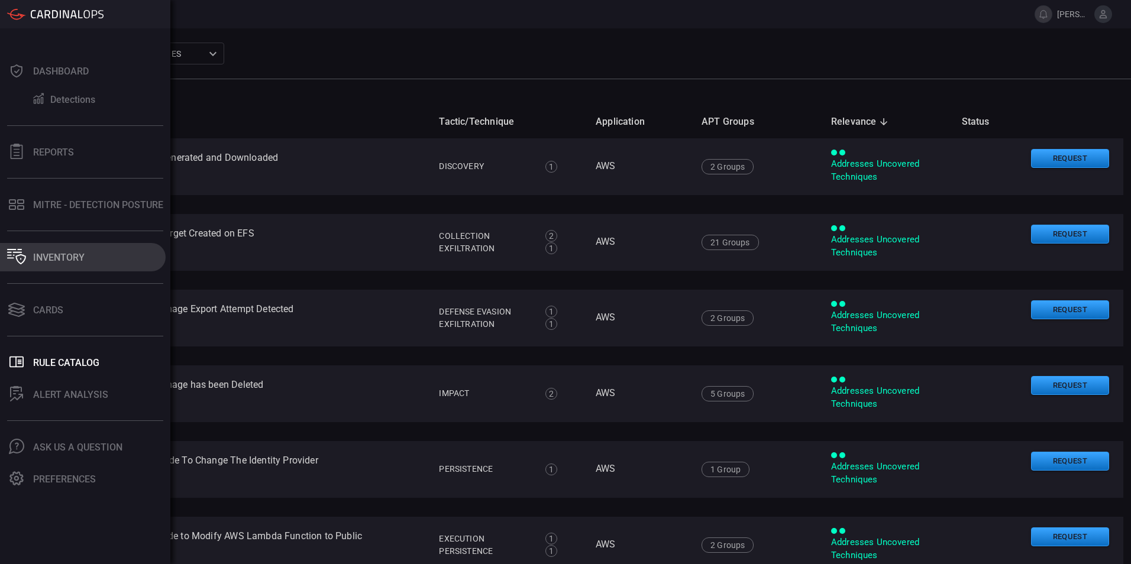
click at [67, 255] on div "Inventory" at bounding box center [58, 257] width 51 height 11
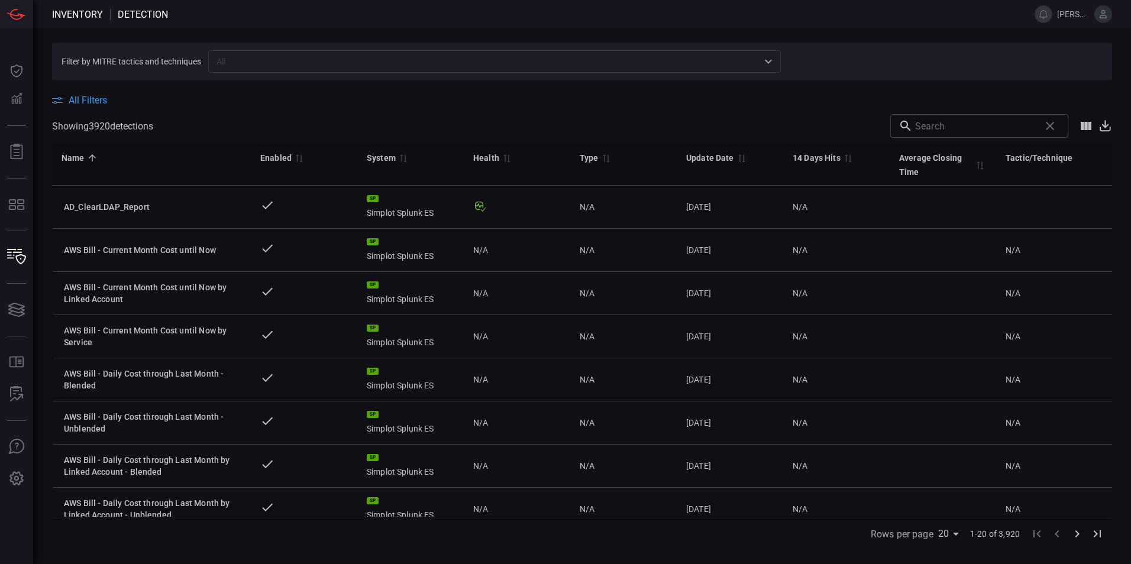
click at [354, 65] on input "text" at bounding box center [485, 61] width 546 height 15
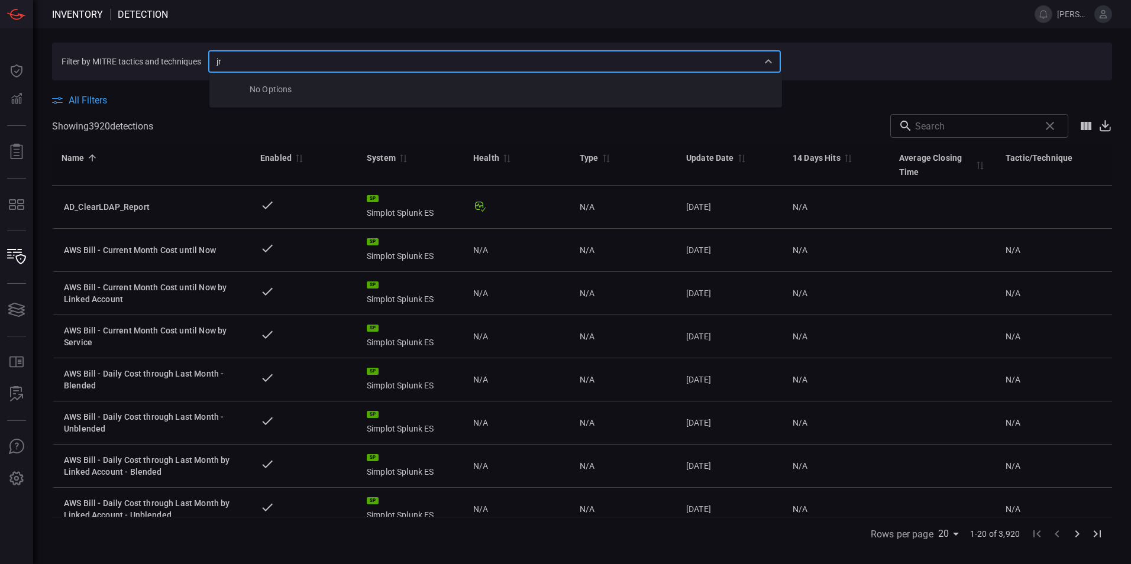
type input "j"
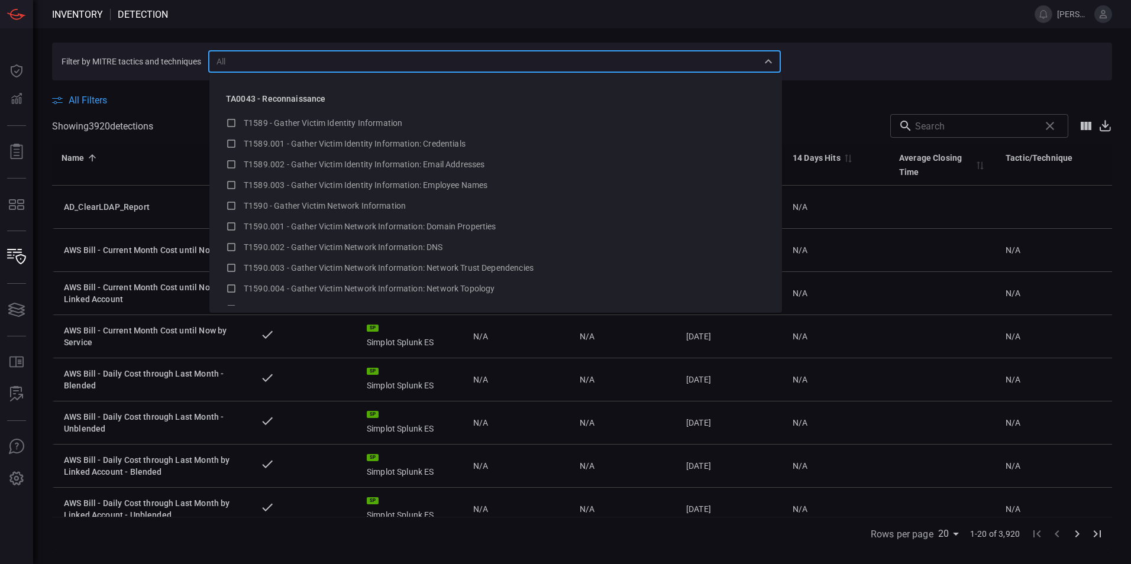
click at [88, 99] on span "All Filters" at bounding box center [88, 100] width 38 height 11
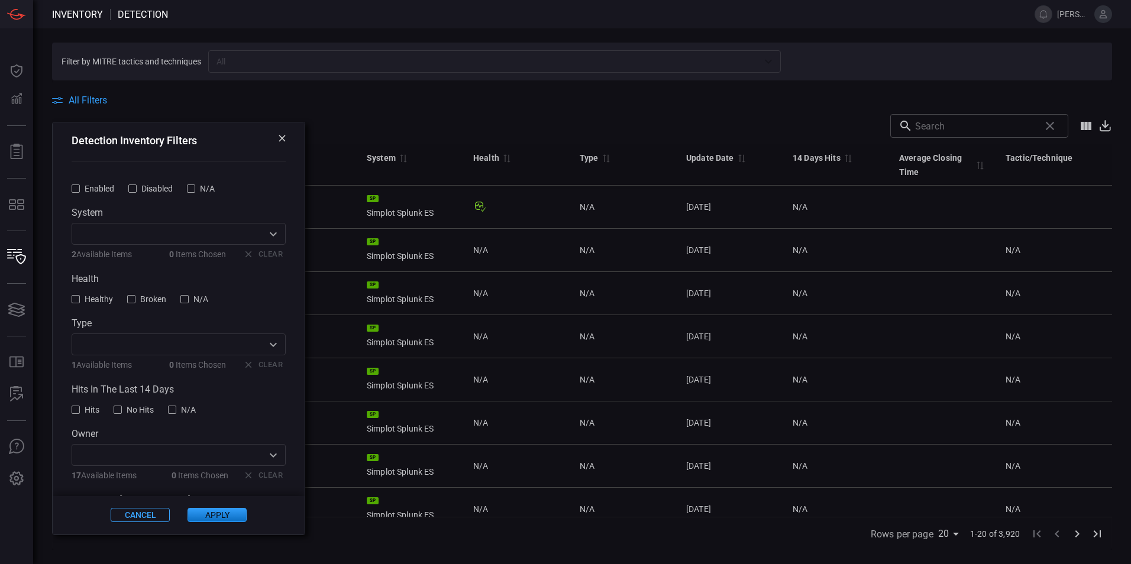
scroll to position [93, 0]
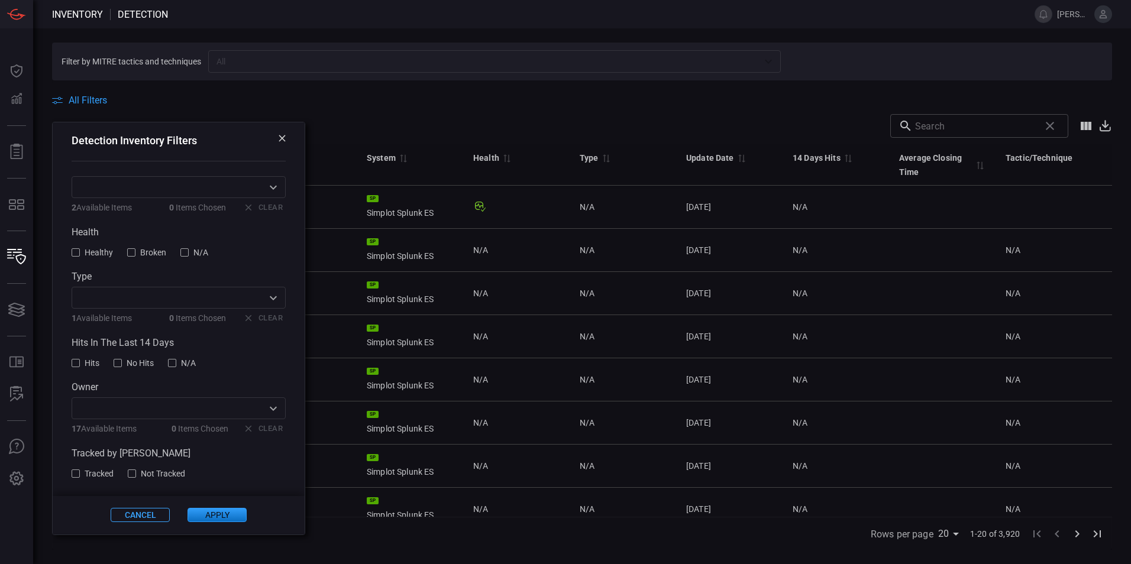
click at [245, 409] on input "text" at bounding box center [169, 408] width 188 height 15
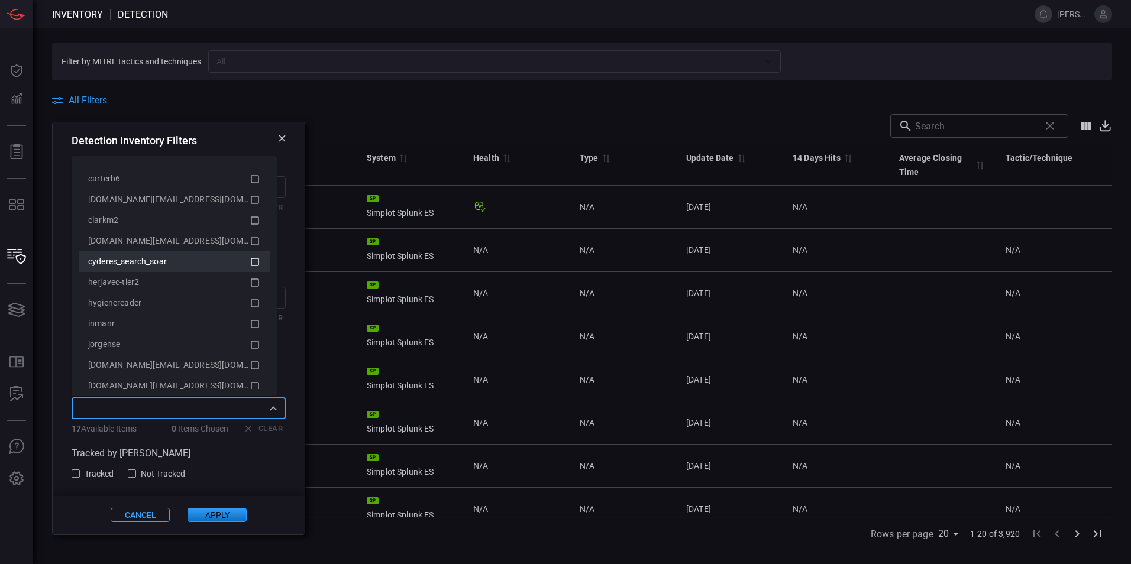
scroll to position [59, 0]
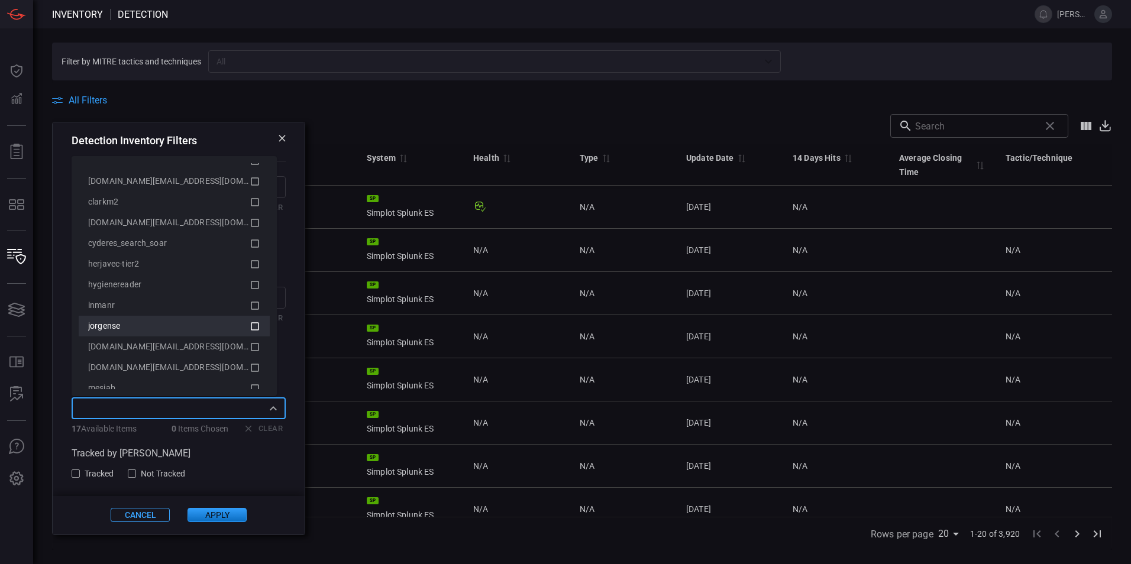
click at [143, 332] on div "jorgense" at bounding box center [168, 326] width 161 height 12
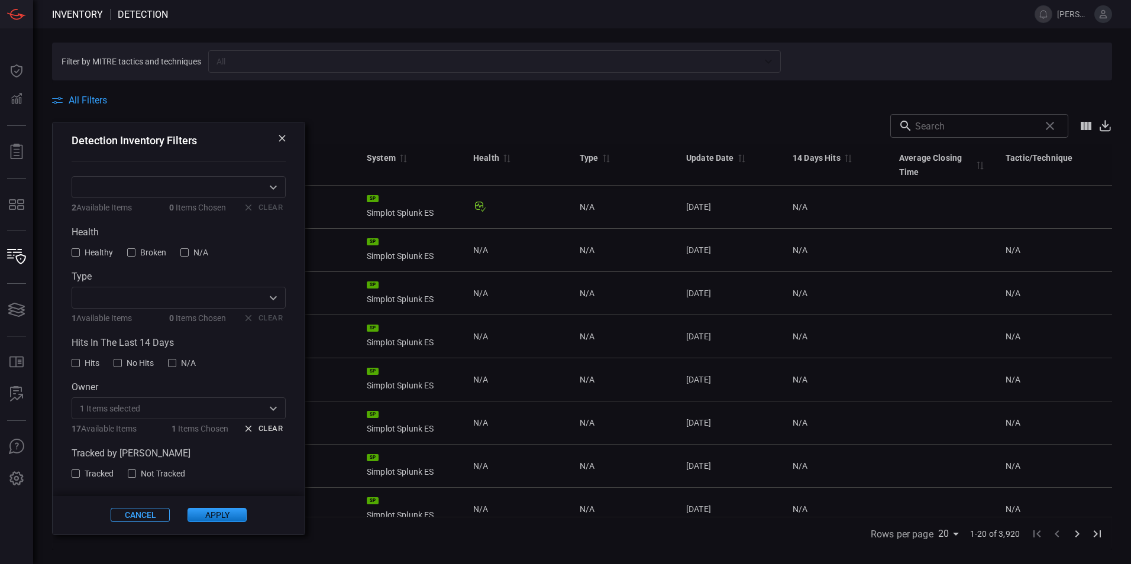
click at [211, 517] on button "Apply" at bounding box center [217, 516] width 59 height 14
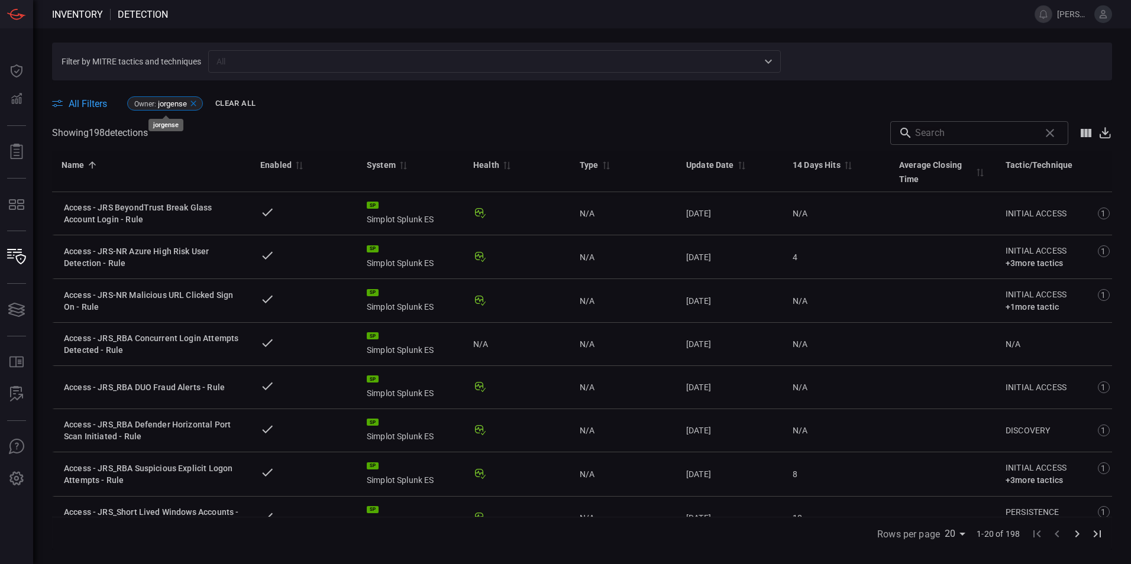
click at [193, 104] on icon at bounding box center [193, 103] width 9 height 9
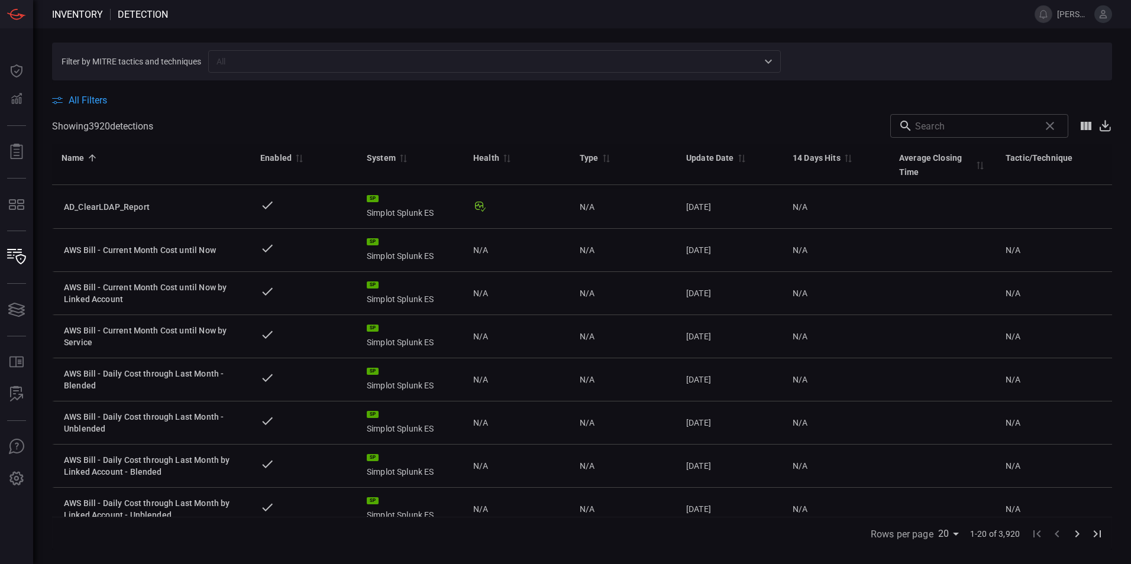
click at [90, 99] on span "All Filters" at bounding box center [88, 100] width 38 height 11
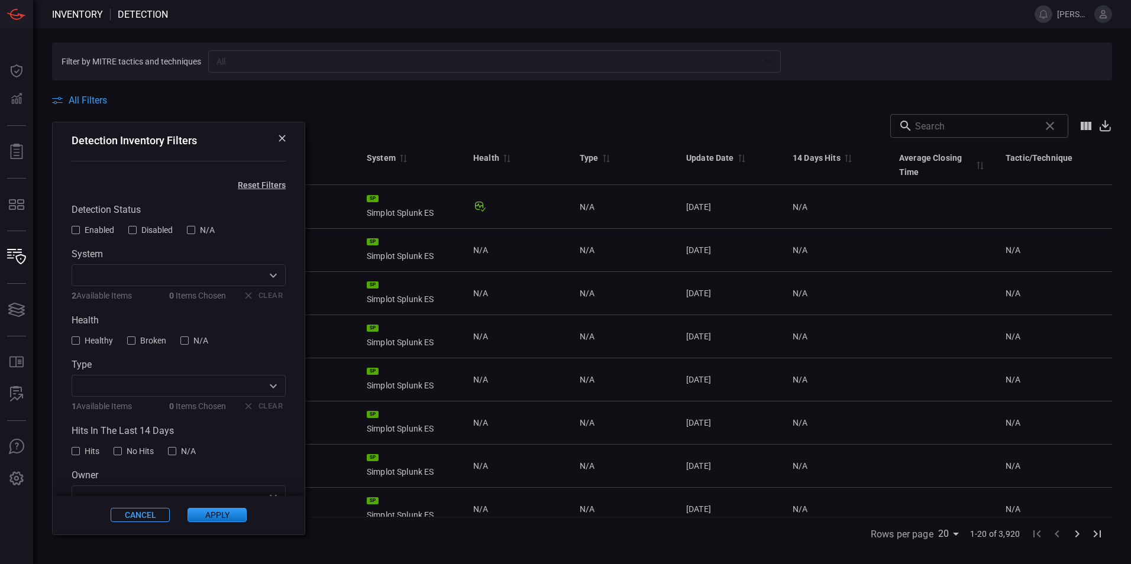
scroll to position [93, 0]
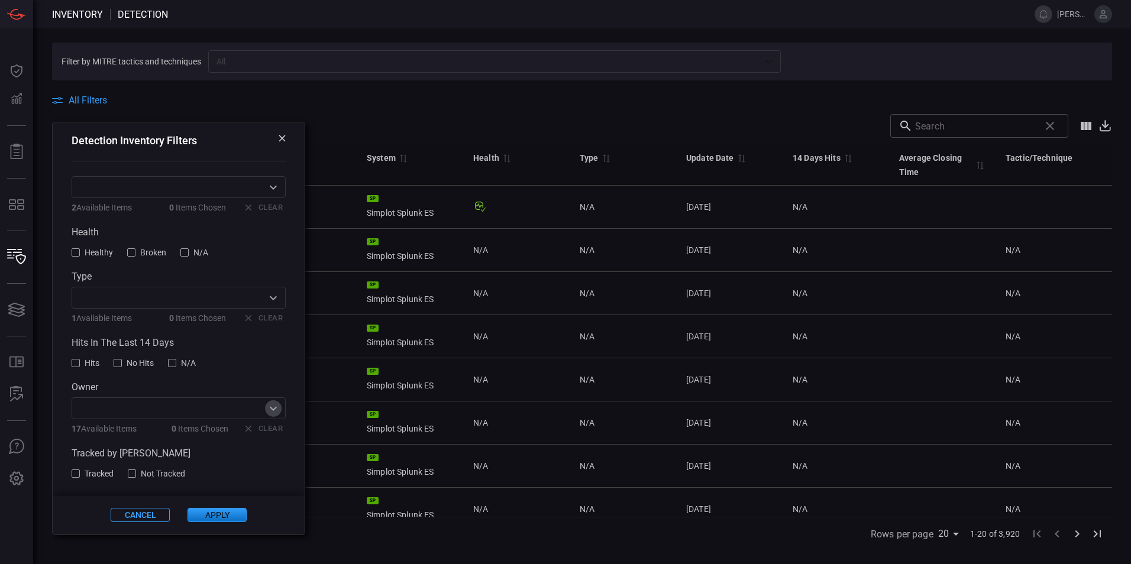
click at [270, 408] on icon "Open" at bounding box center [273, 409] width 14 height 14
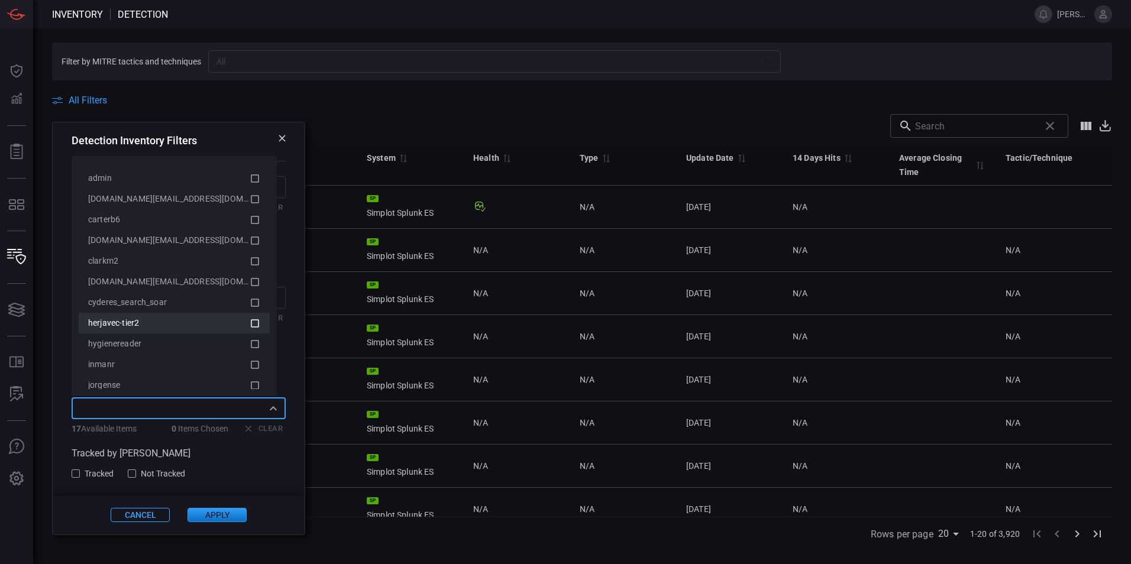
click at [250, 323] on icon at bounding box center [255, 323] width 11 height 14
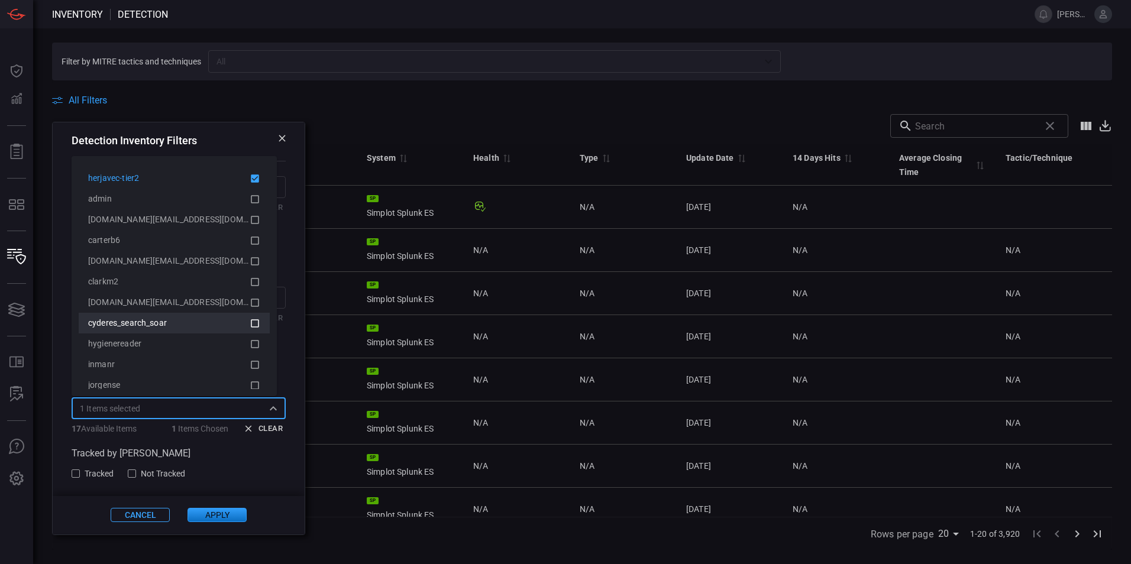
click at [250, 325] on icon at bounding box center [255, 323] width 11 height 14
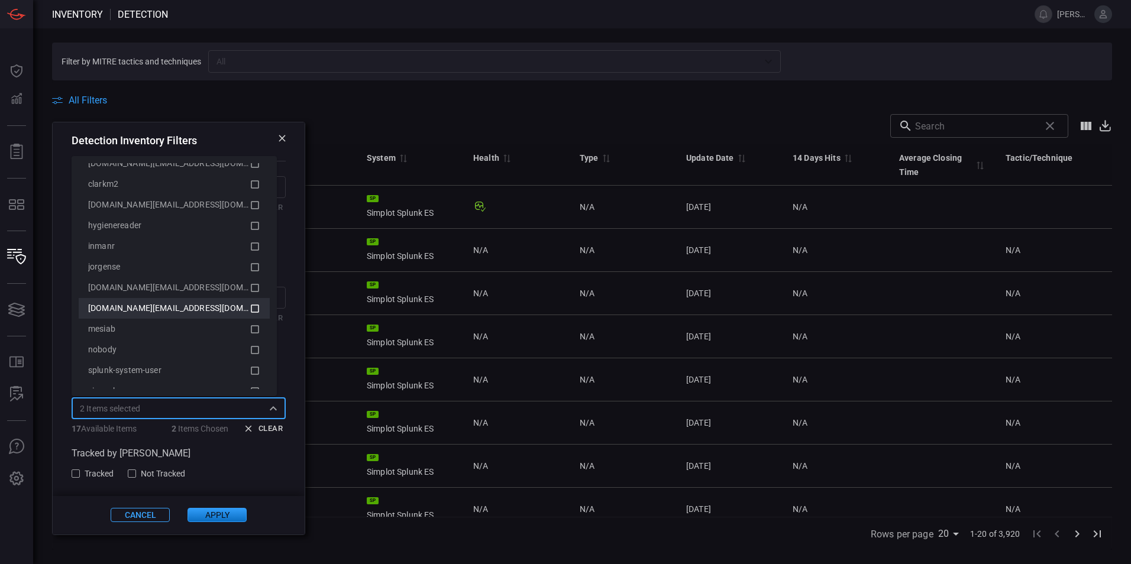
scroll to position [135, 0]
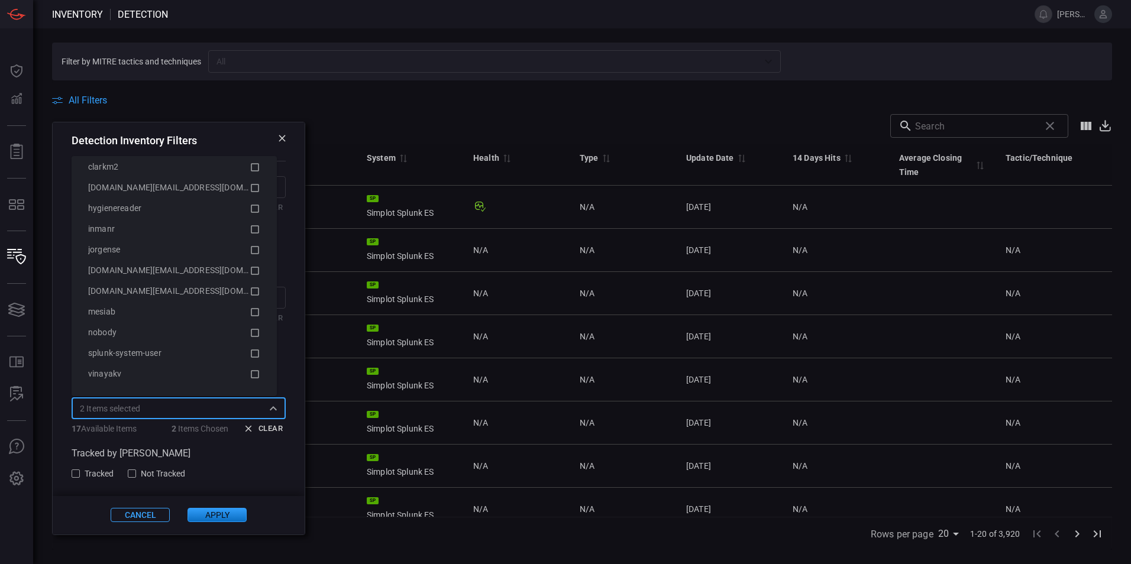
click at [212, 512] on button "Apply" at bounding box center [217, 516] width 59 height 14
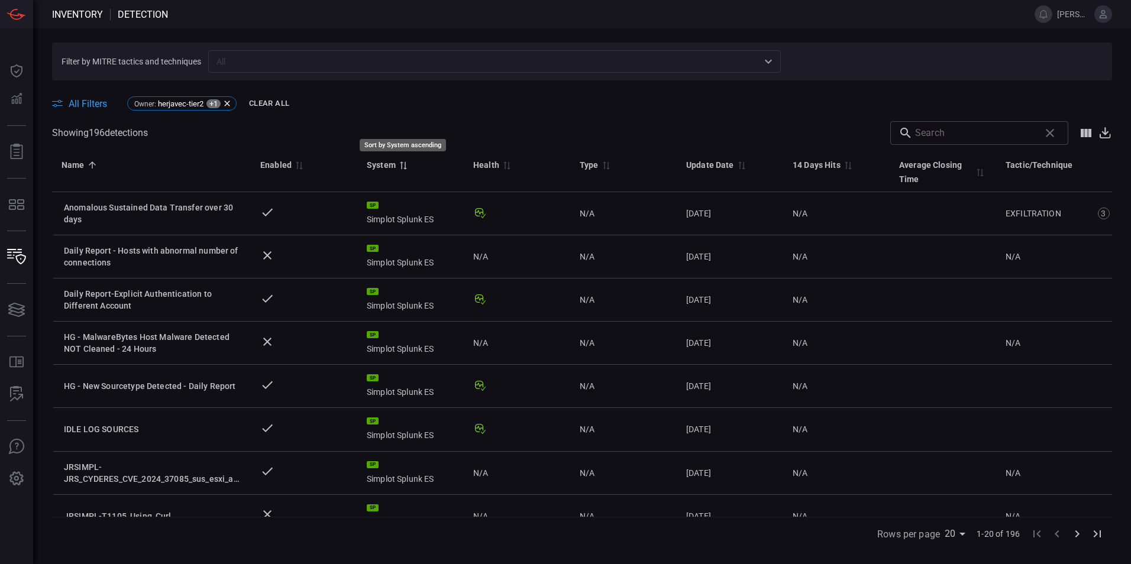
click at [399, 169] on icon "Sort by System ascending" at bounding box center [403, 165] width 11 height 9
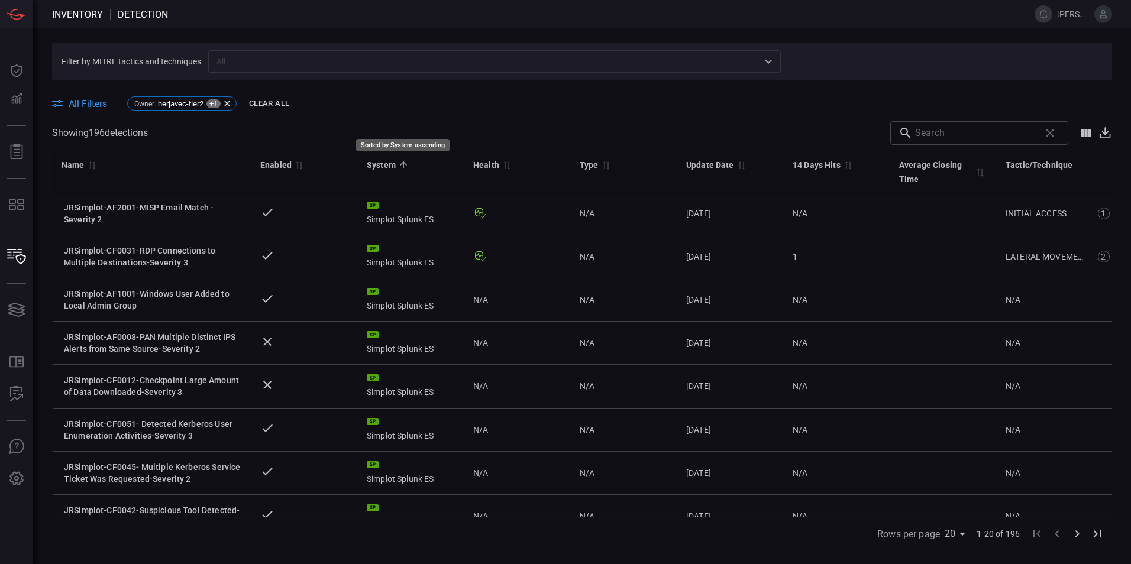
click at [403, 167] on icon "Sorted by System ascending" at bounding box center [403, 165] width 11 height 11
click at [228, 103] on icon at bounding box center [226, 103] width 5 height 5
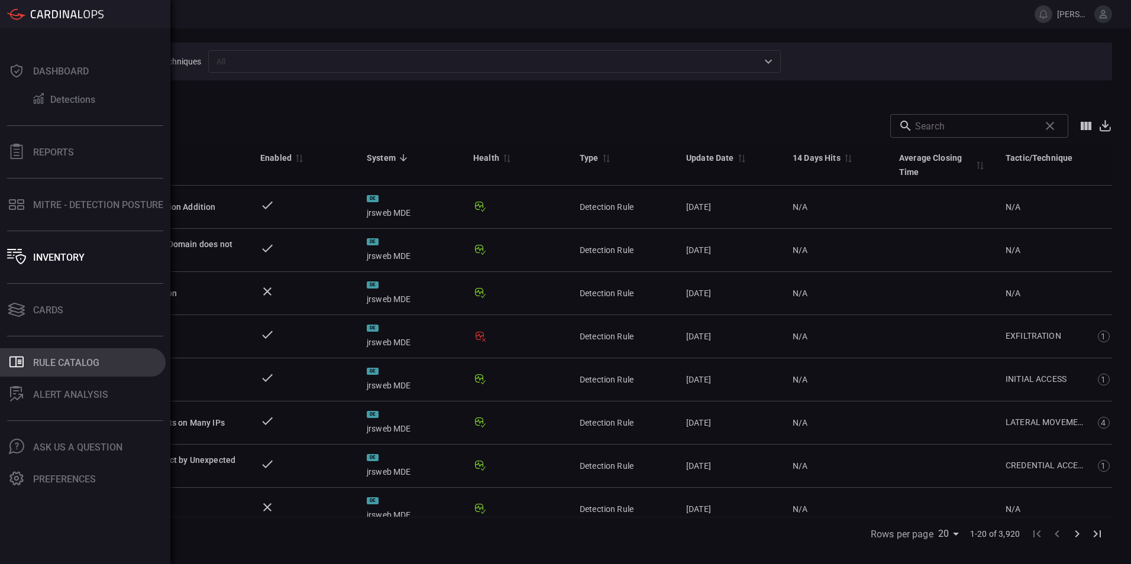
click at [50, 366] on div "Rule Catalog" at bounding box center [66, 362] width 66 height 11
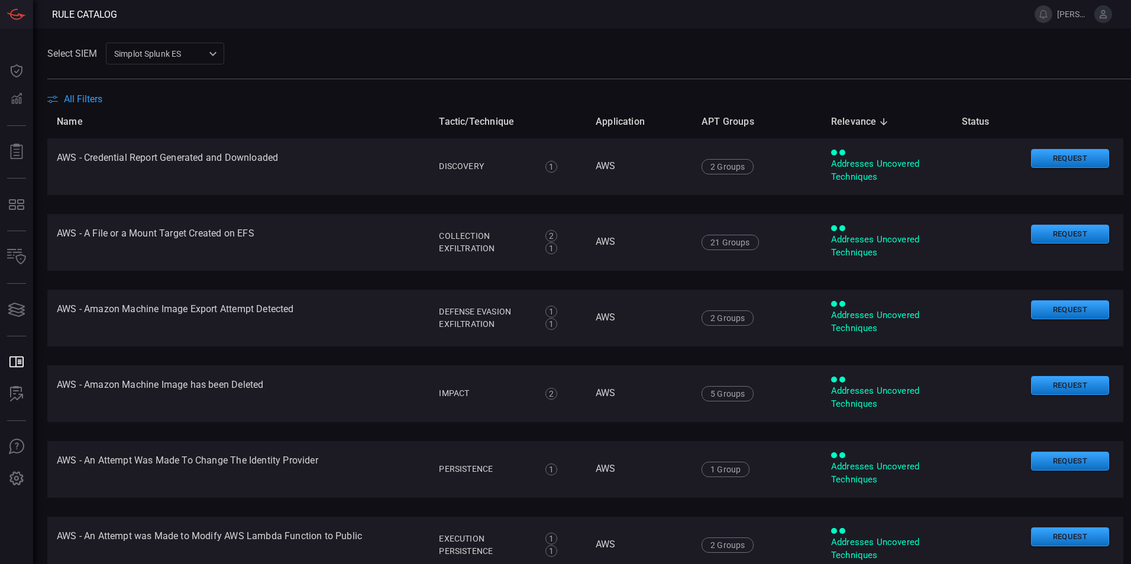
click at [83, 96] on span "All Filters" at bounding box center [83, 98] width 38 height 11
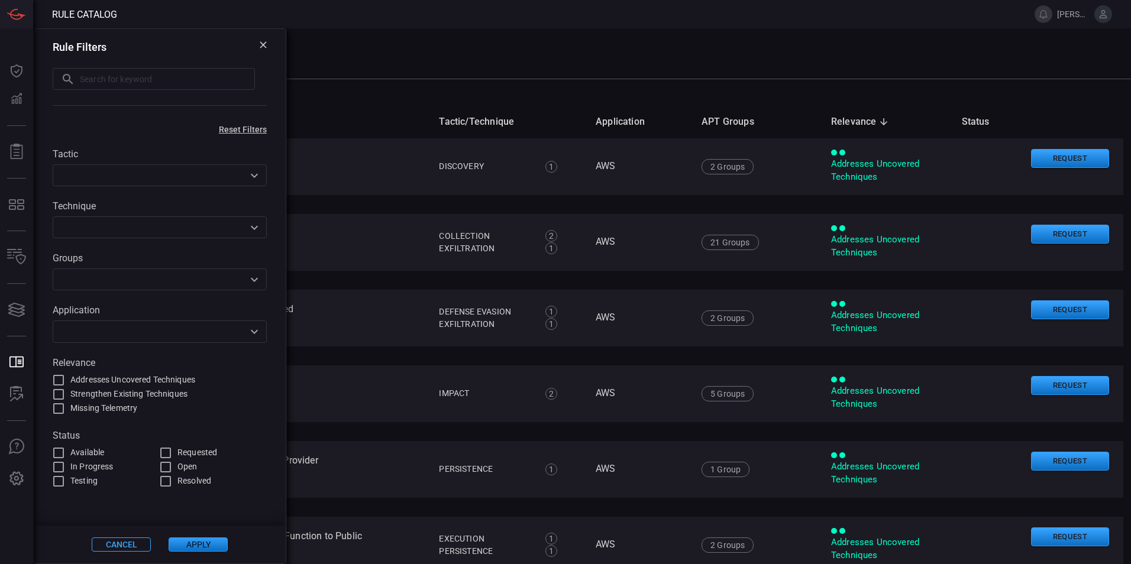
click at [260, 337] on button "Open" at bounding box center [254, 332] width 17 height 17
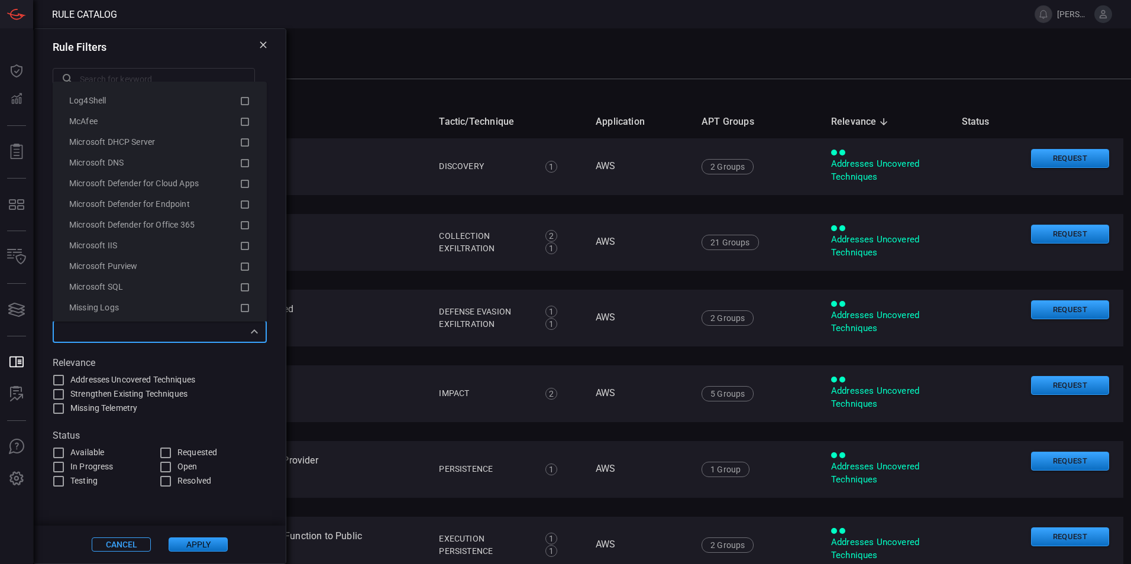
scroll to position [2011, 0]
click at [332, 91] on span at bounding box center [589, 86] width 1084 height 14
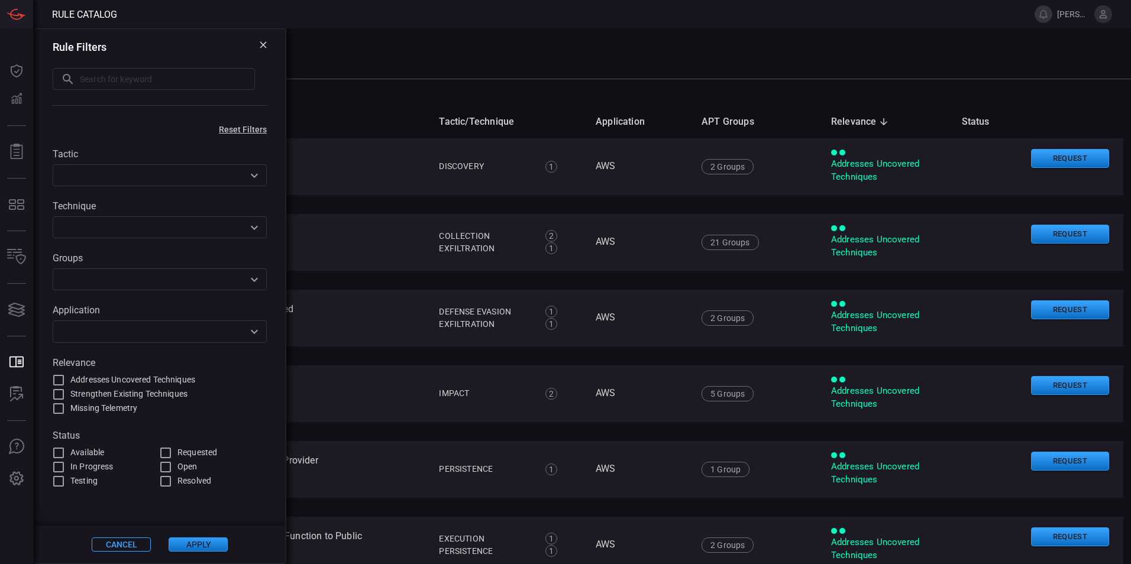
click at [264, 43] on icon at bounding box center [263, 44] width 7 height 7
